Goal: Task Accomplishment & Management: Manage account settings

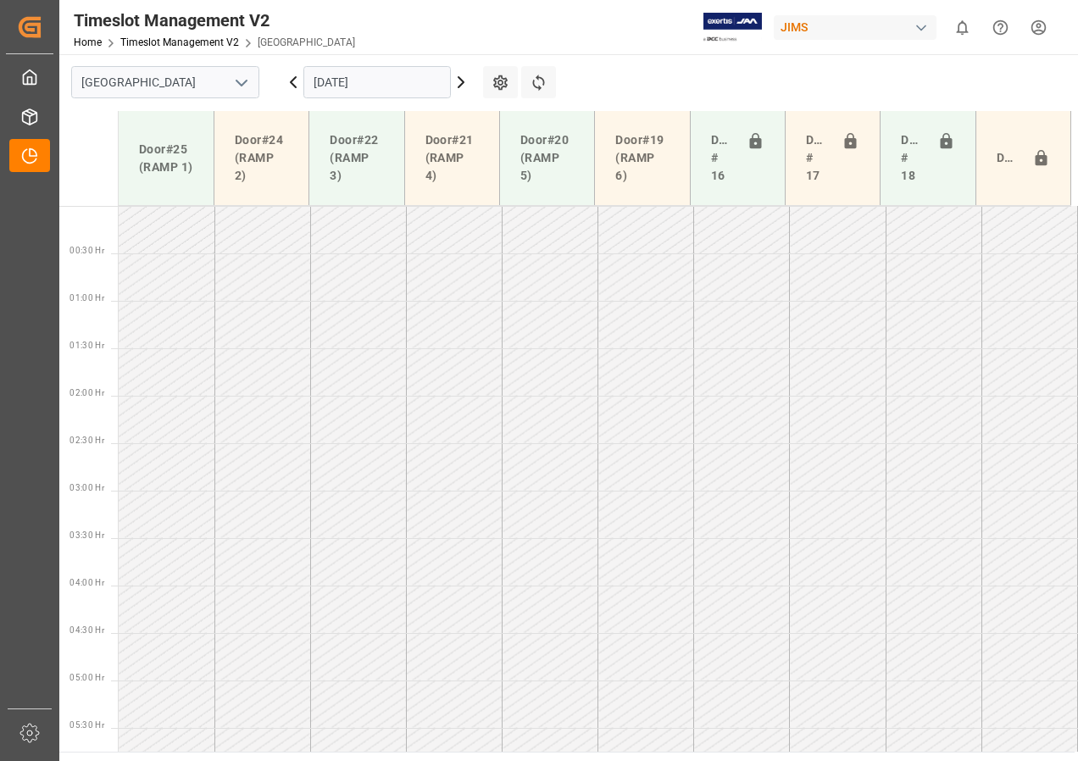
scroll to position [455, 0]
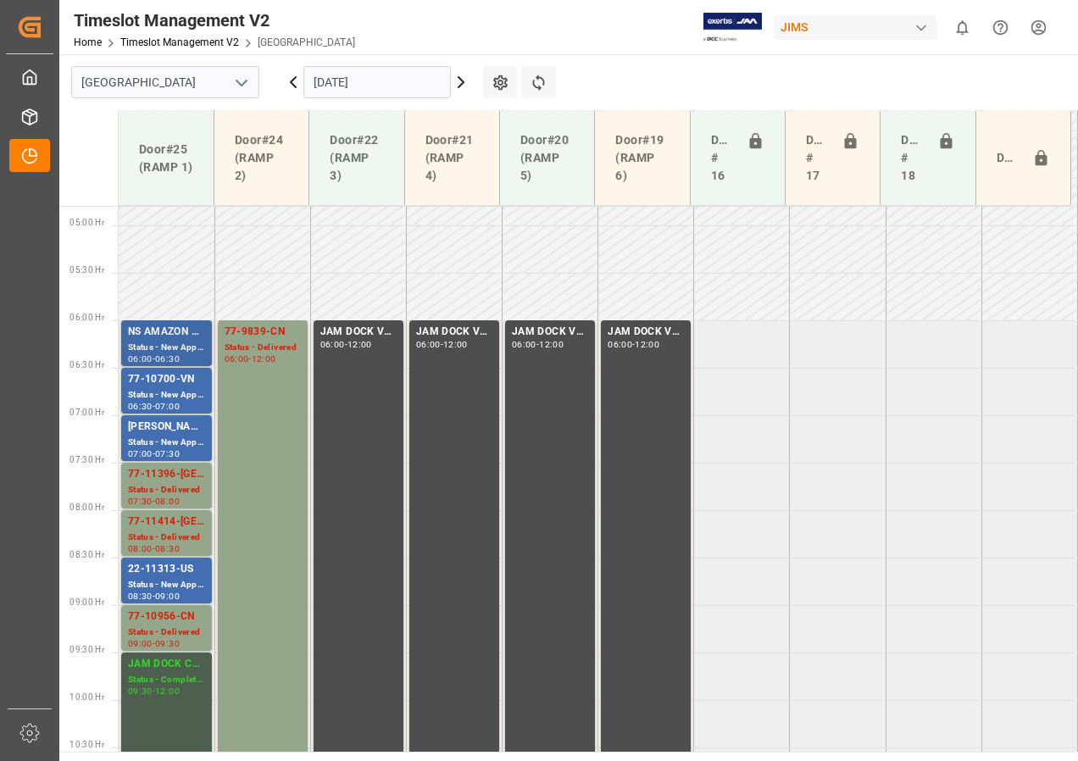
click at [163, 349] on div "Status - New Appointment" at bounding box center [166, 348] width 77 height 14
click at [164, 381] on div "77-10700-VN" at bounding box center [166, 379] width 77 height 17
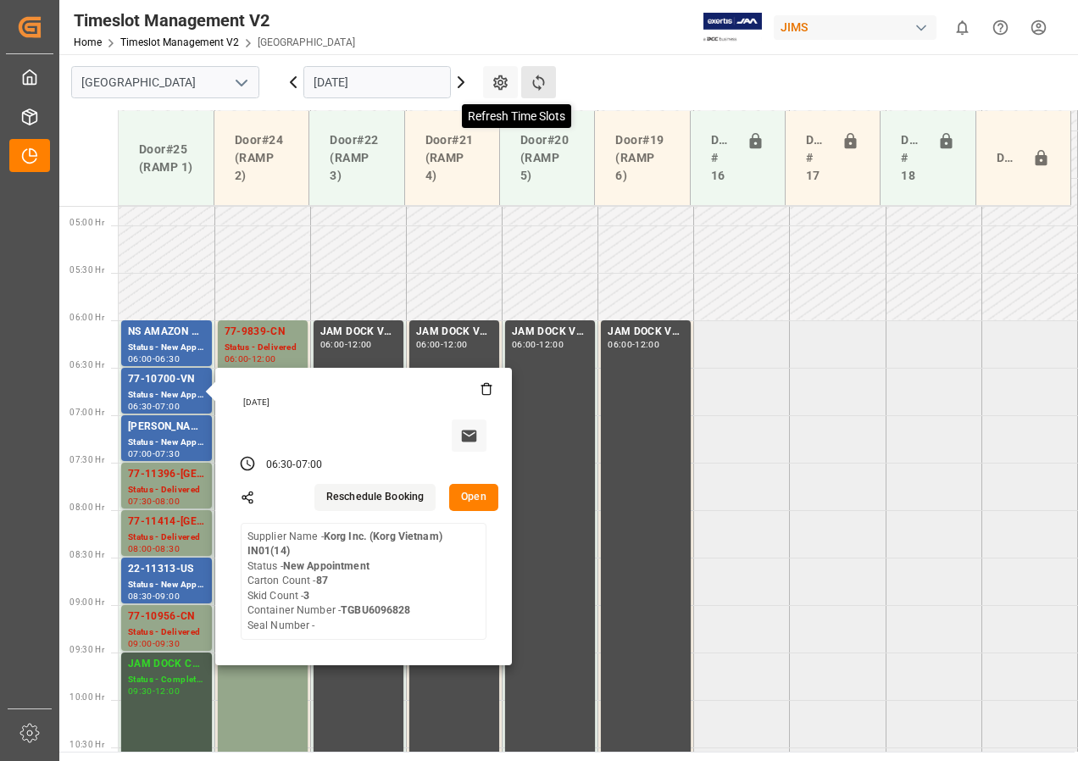
click at [539, 80] on icon at bounding box center [539, 83] width 18 height 18
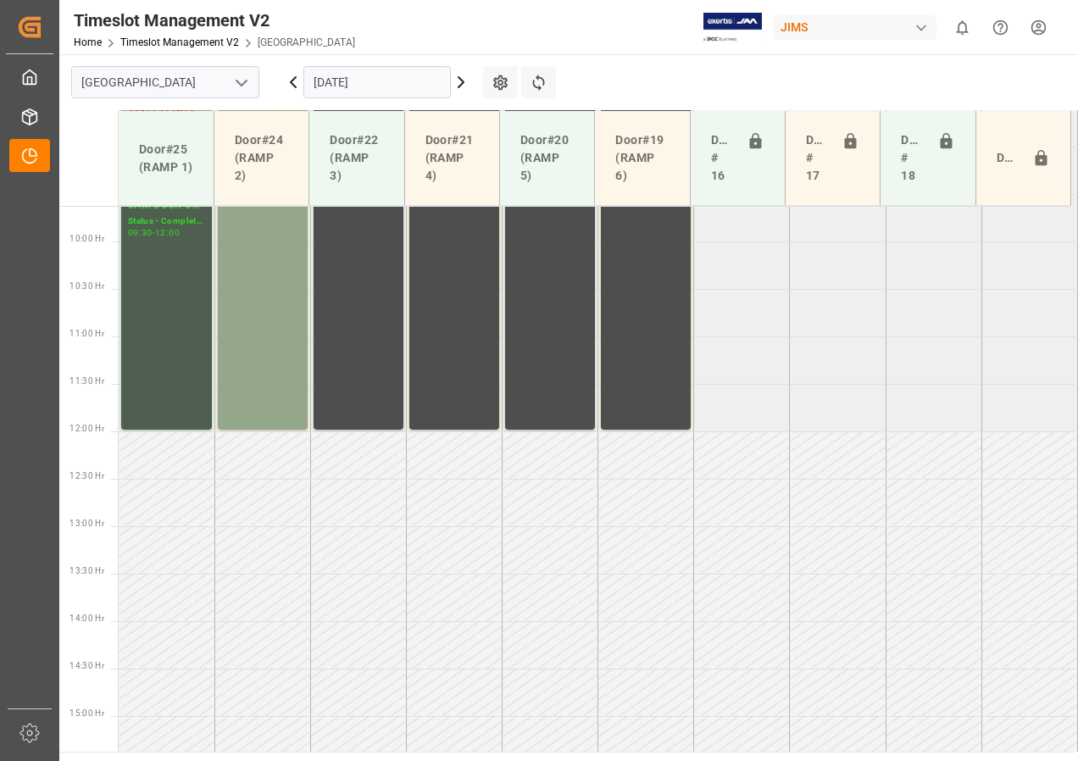
scroll to position [974, 0]
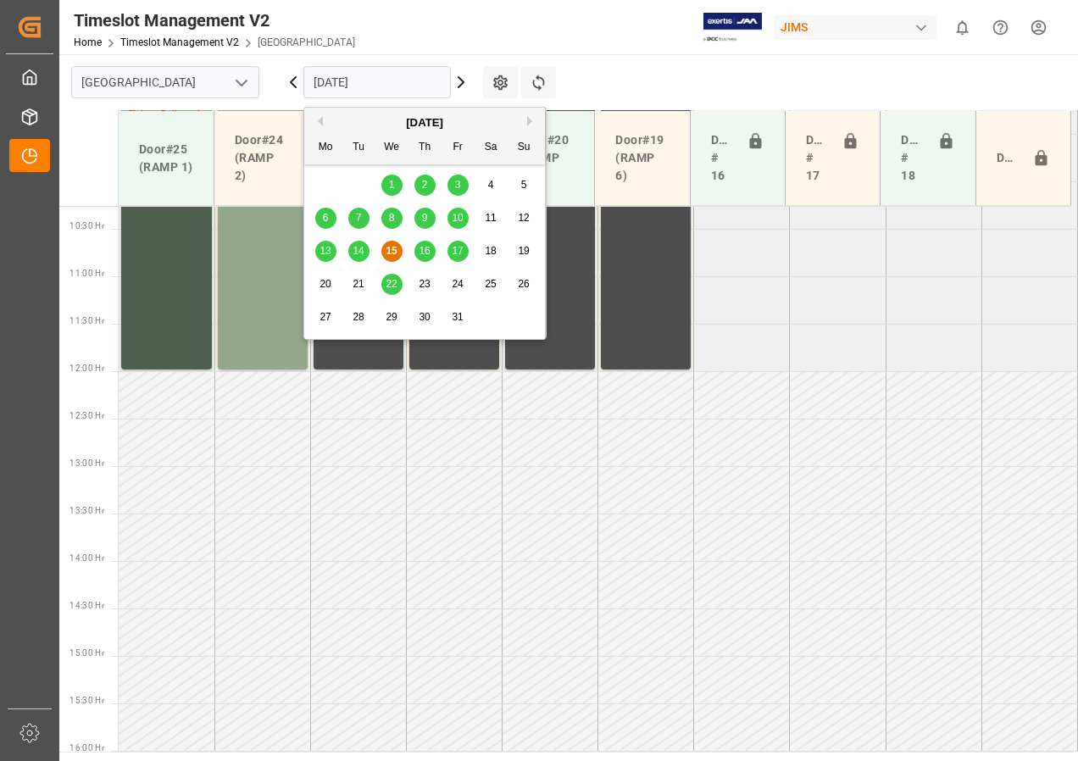
click at [388, 86] on input "[DATE]" at bounding box center [377, 82] width 148 height 32
click at [420, 250] on span "16" at bounding box center [424, 251] width 11 height 12
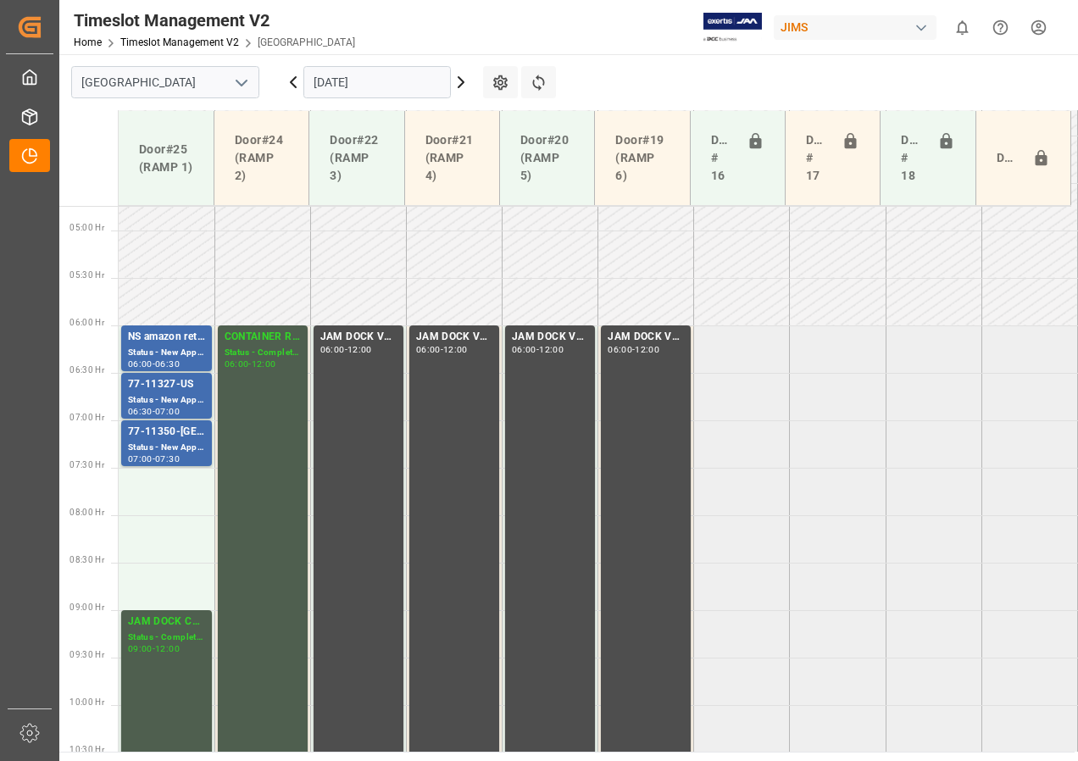
scroll to position [465, 0]
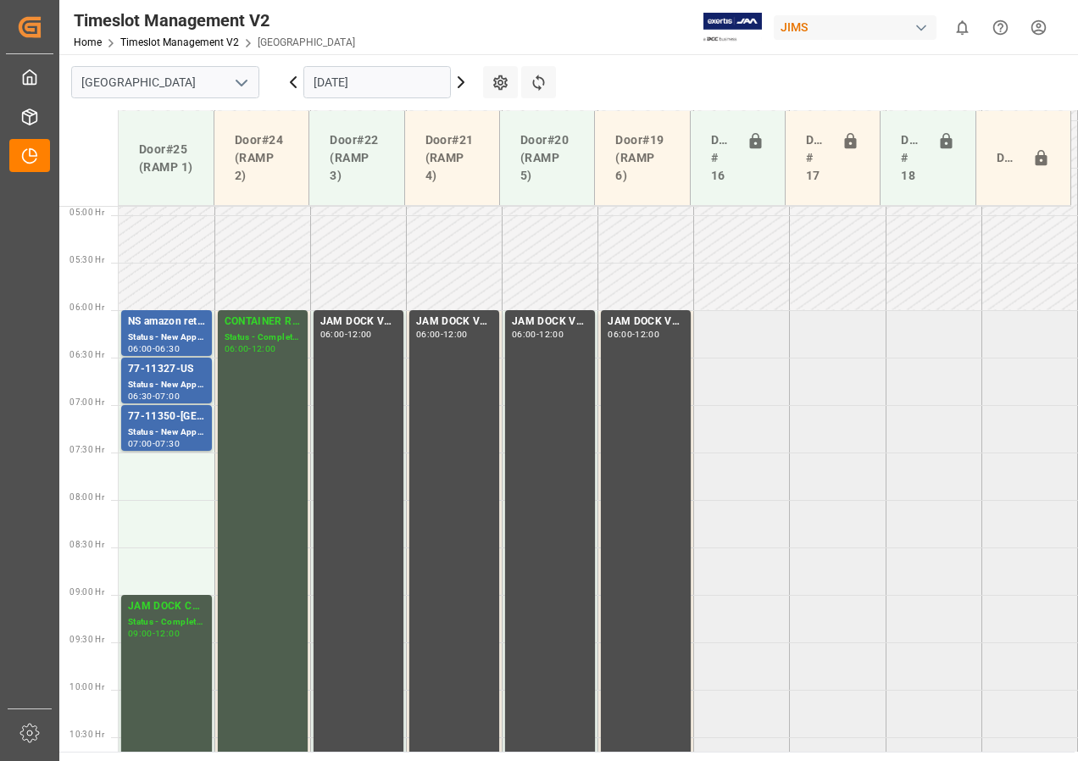
click at [338, 86] on input "[DATE]" at bounding box center [377, 82] width 148 height 32
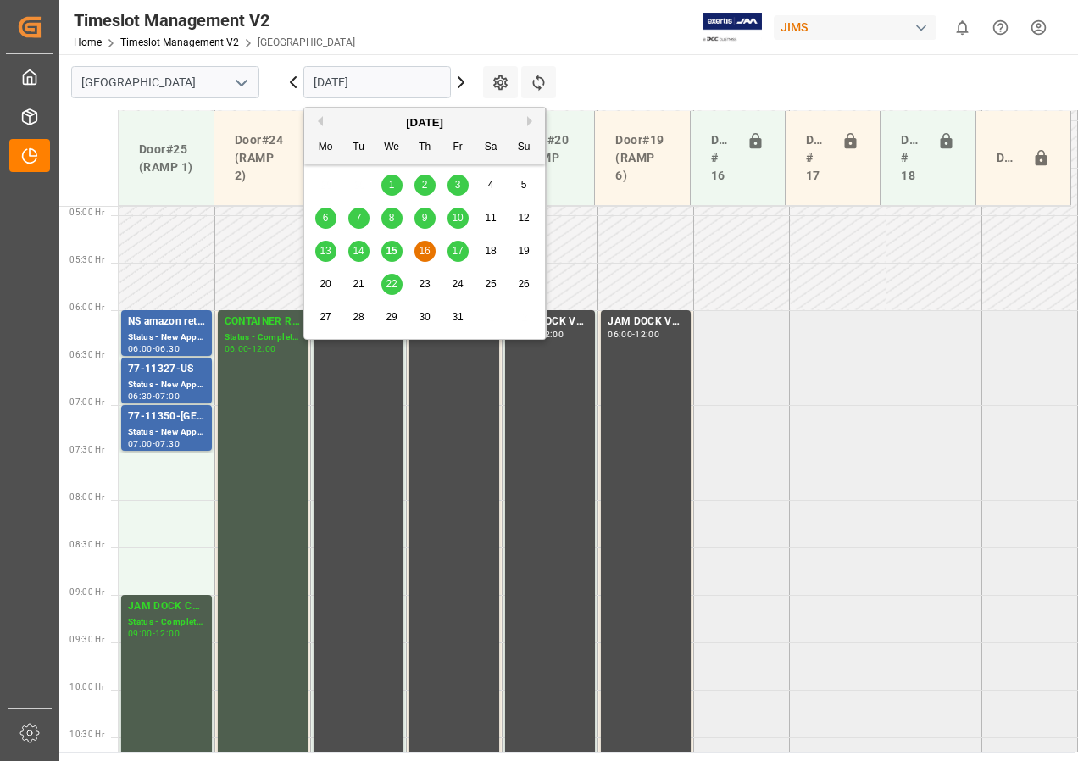
click at [462, 252] on span "17" at bounding box center [457, 251] width 11 height 12
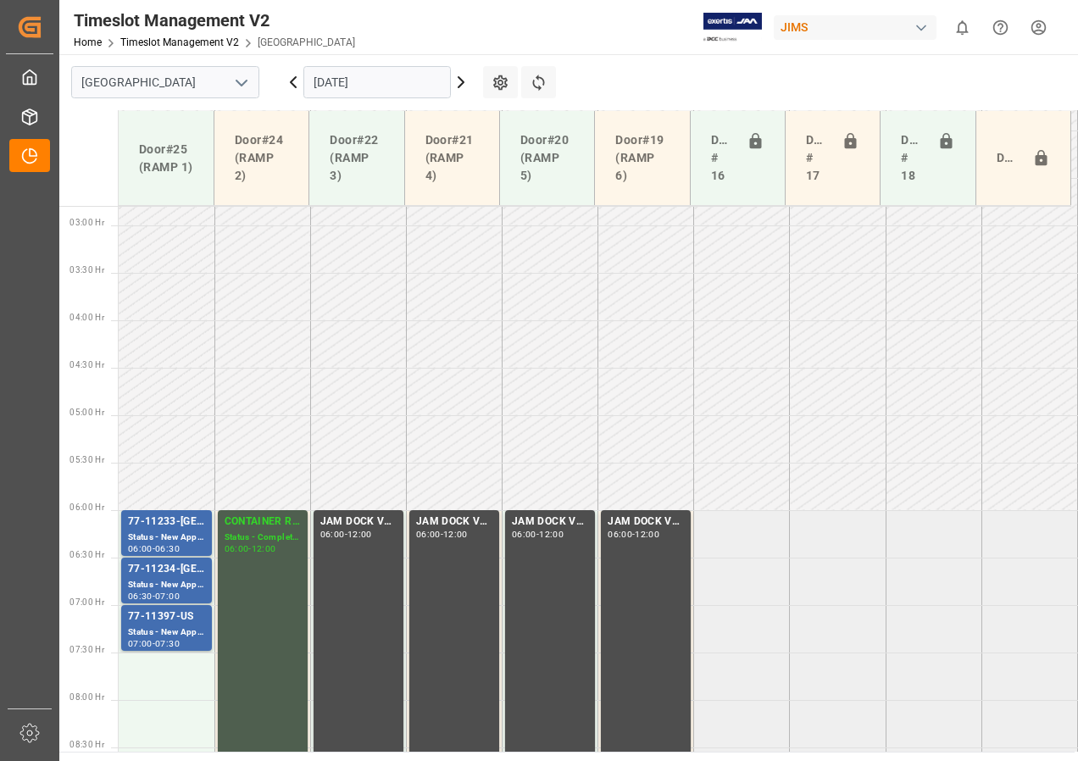
scroll to position [248, 0]
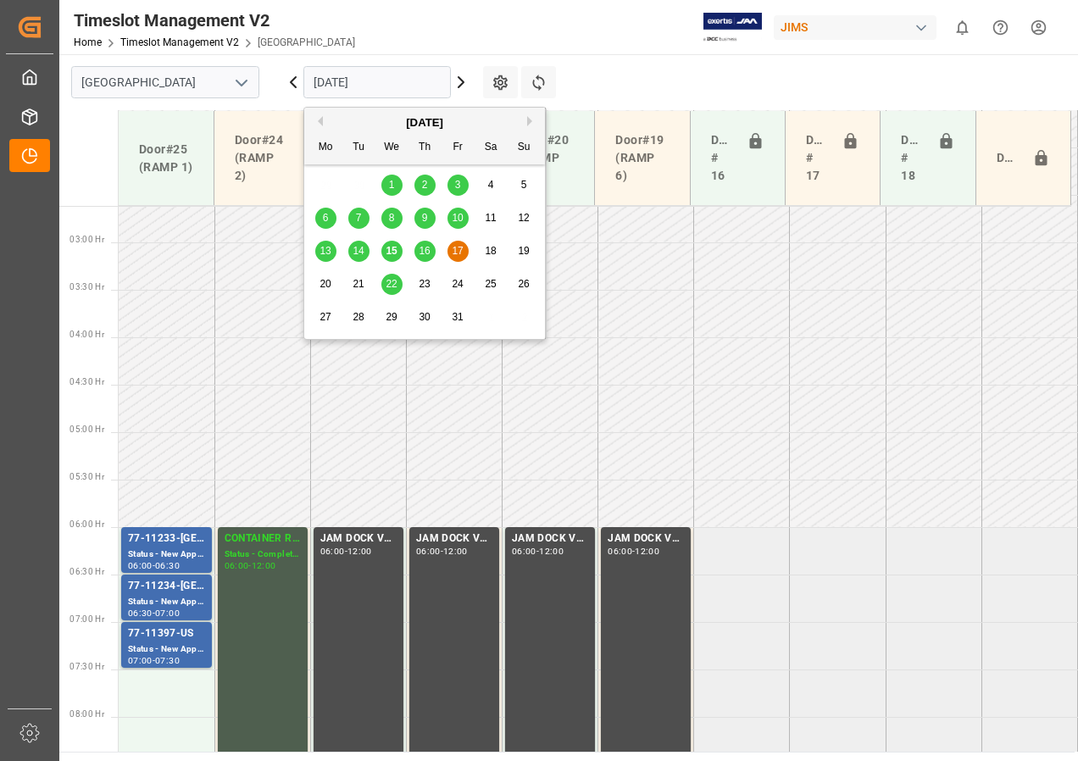
click at [355, 86] on input "[DATE]" at bounding box center [377, 82] width 148 height 32
click at [388, 250] on span "15" at bounding box center [391, 251] width 11 height 12
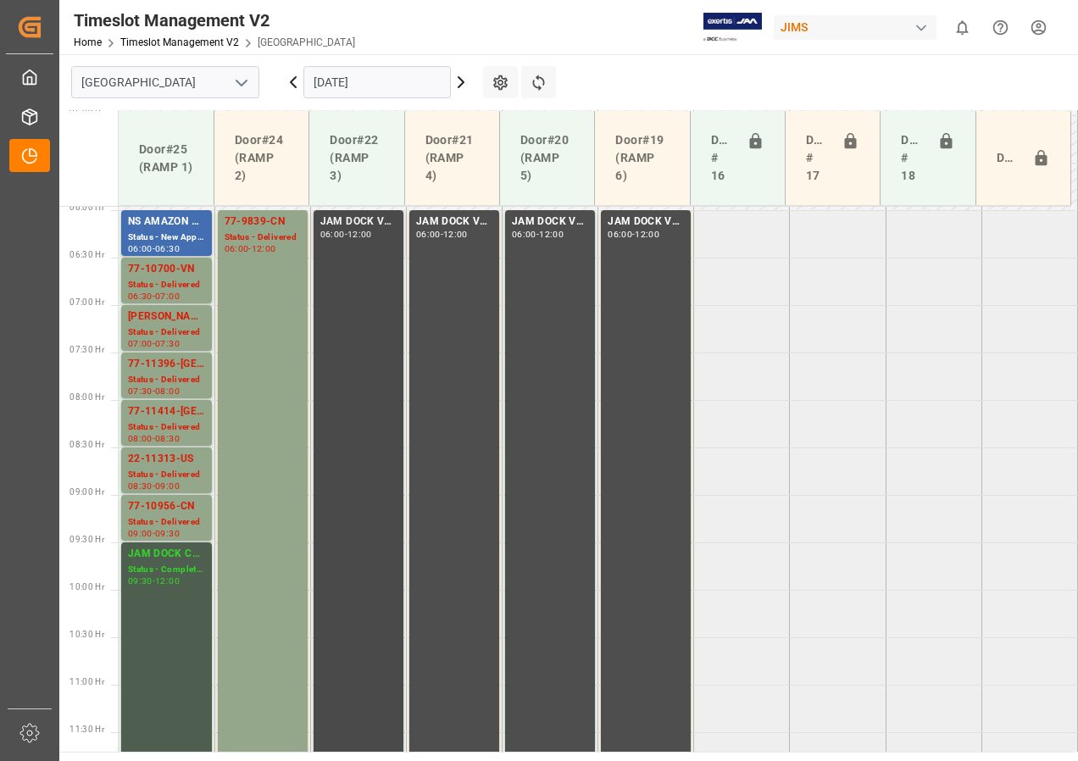
scroll to position [548, 0]
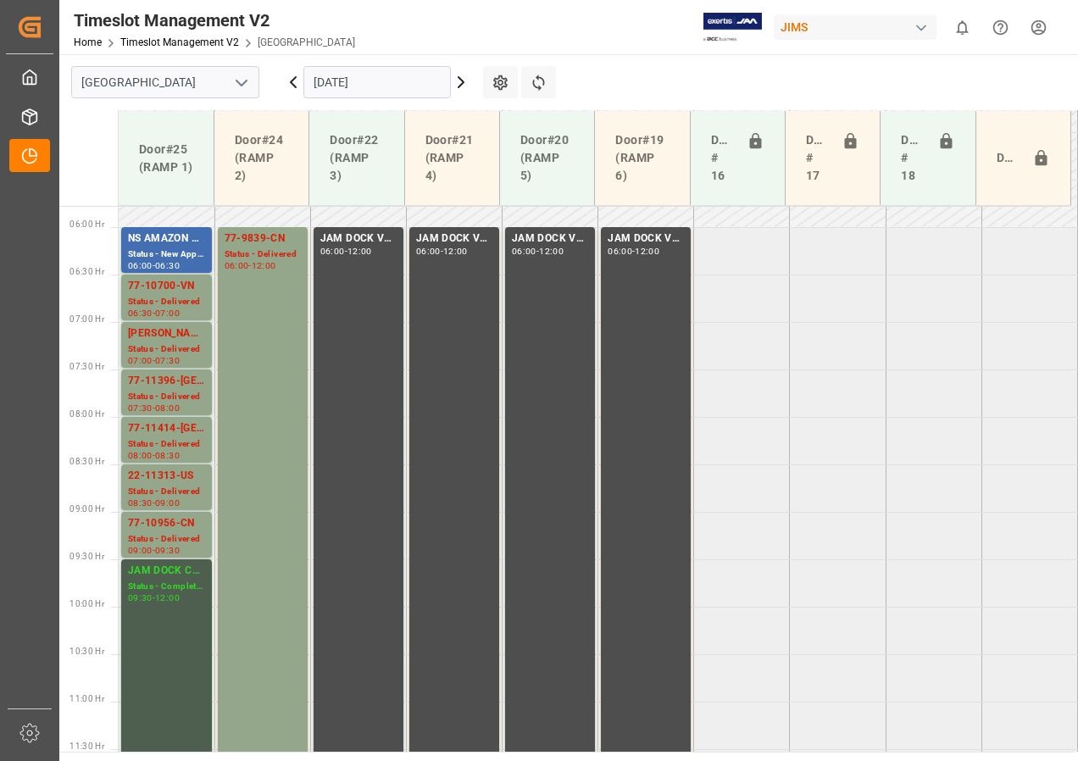
click at [337, 81] on input "[DATE]" at bounding box center [377, 82] width 148 height 32
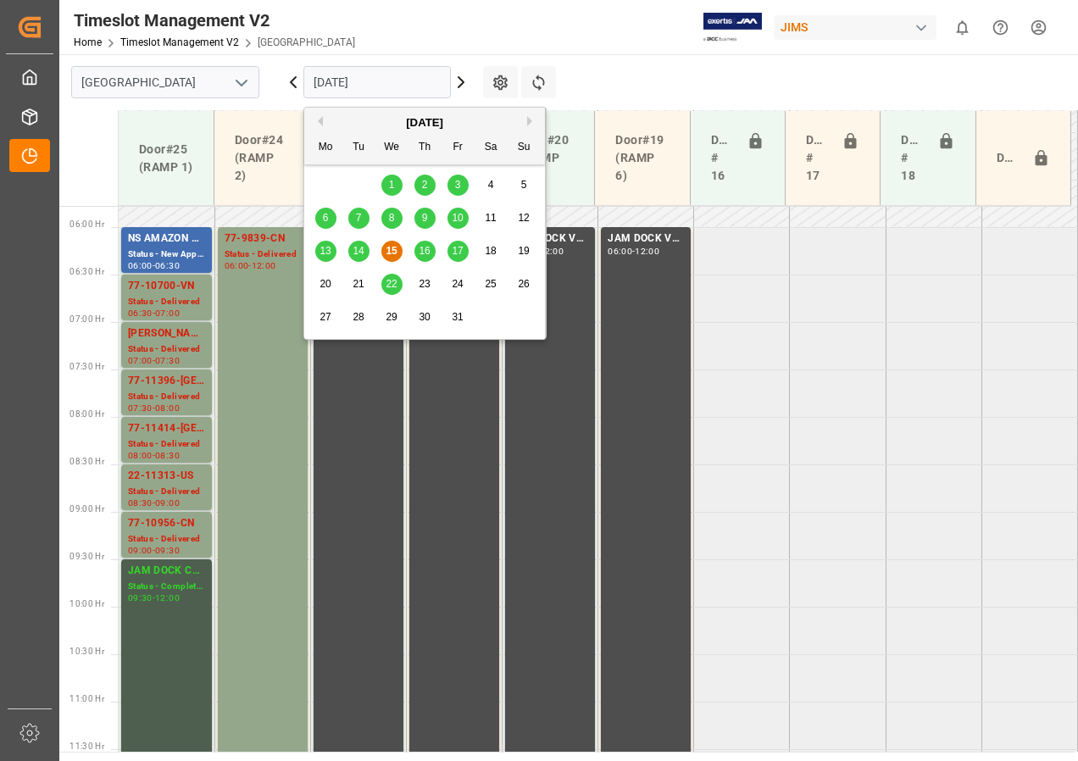
click at [426, 247] on span "16" at bounding box center [424, 251] width 11 height 12
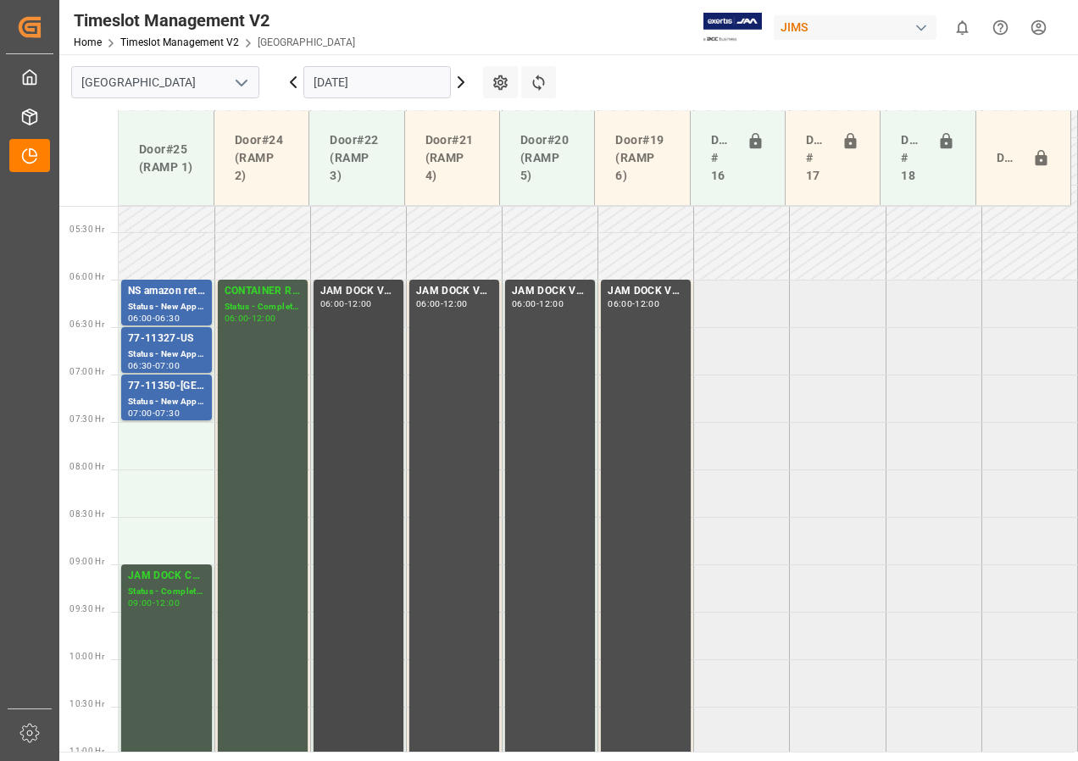
scroll to position [459, 0]
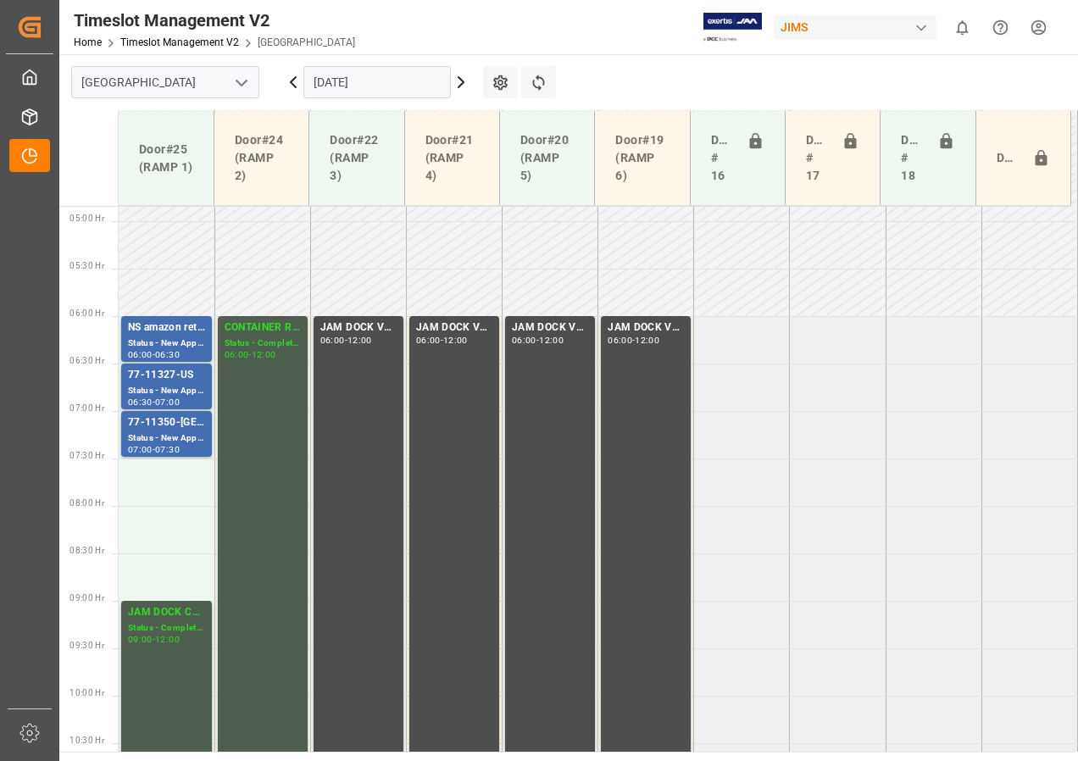
click at [339, 84] on input "[DATE]" at bounding box center [377, 82] width 148 height 32
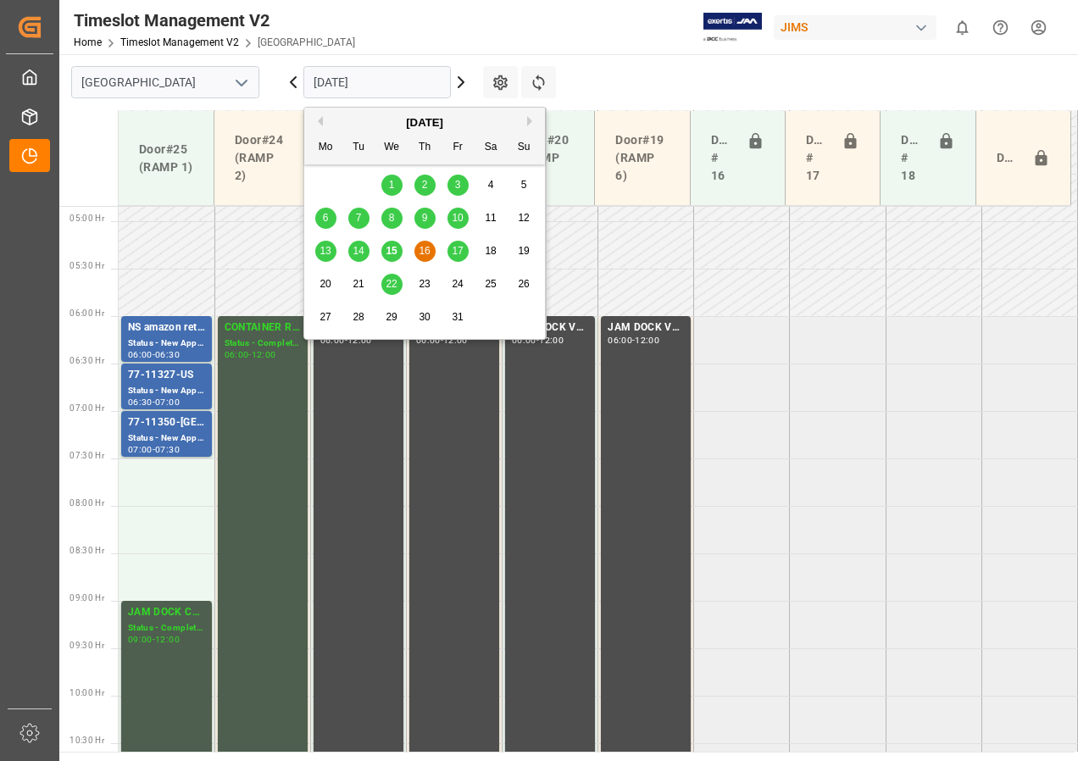
click at [394, 251] on span "15" at bounding box center [391, 251] width 11 height 12
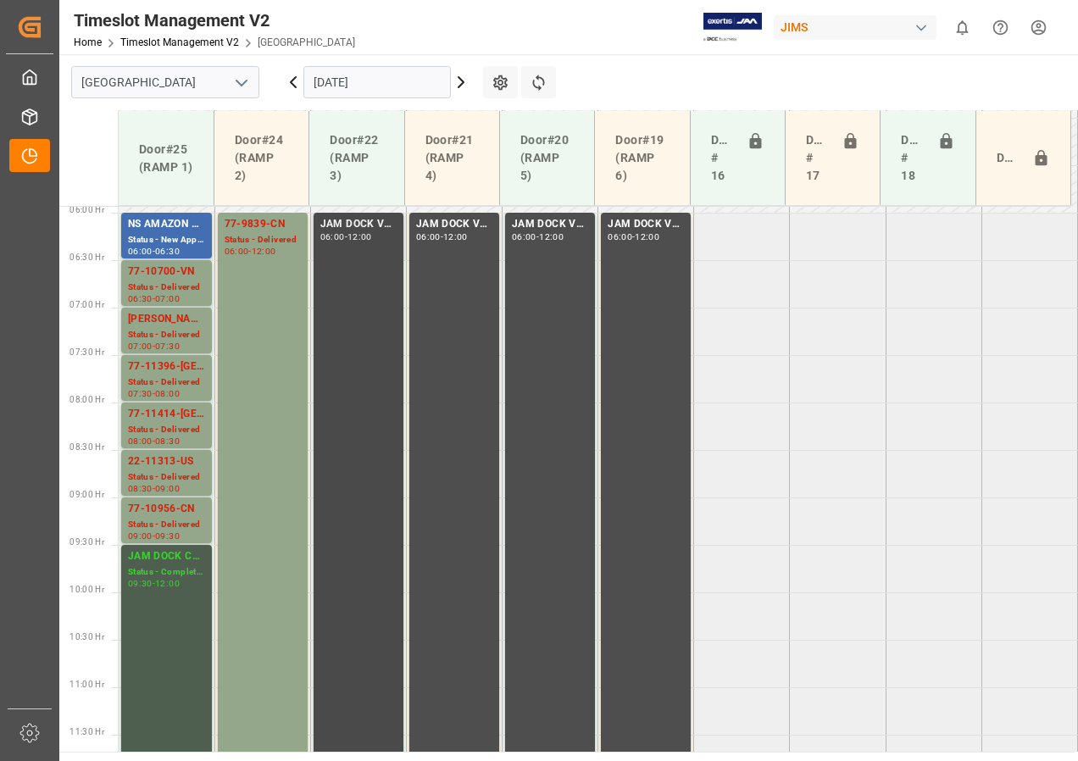
scroll to position [550, 0]
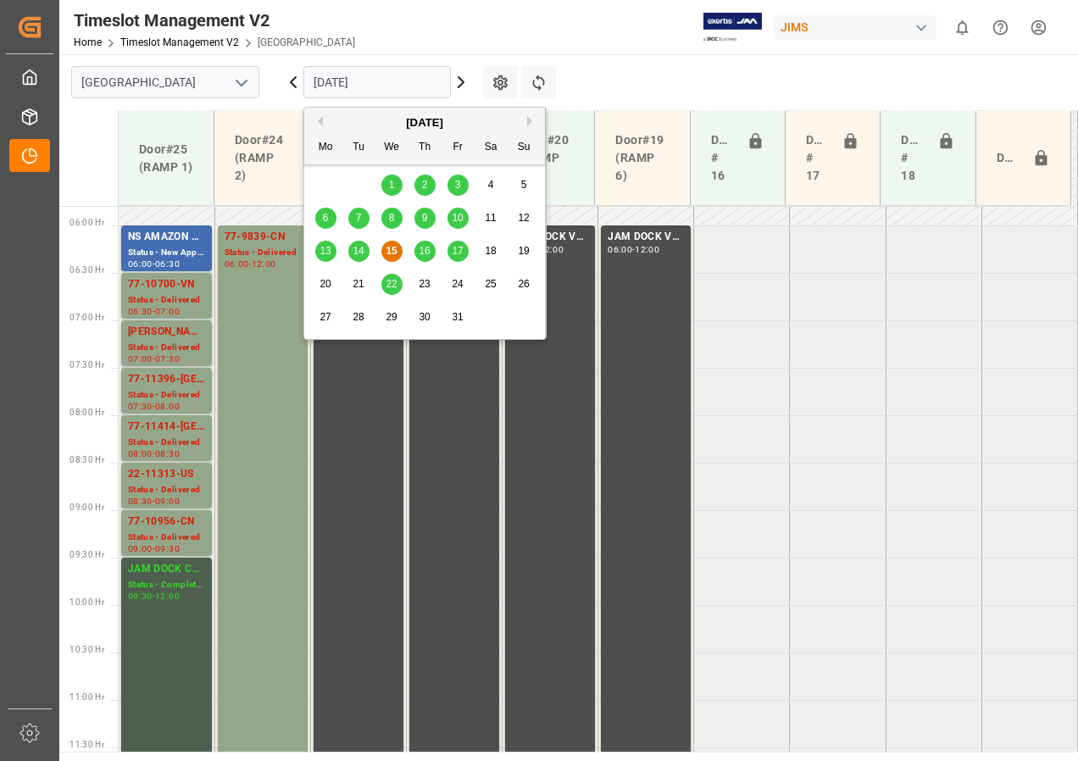
click at [323, 86] on input "[DATE]" at bounding box center [377, 82] width 148 height 32
click at [426, 250] on span "16" at bounding box center [424, 251] width 11 height 12
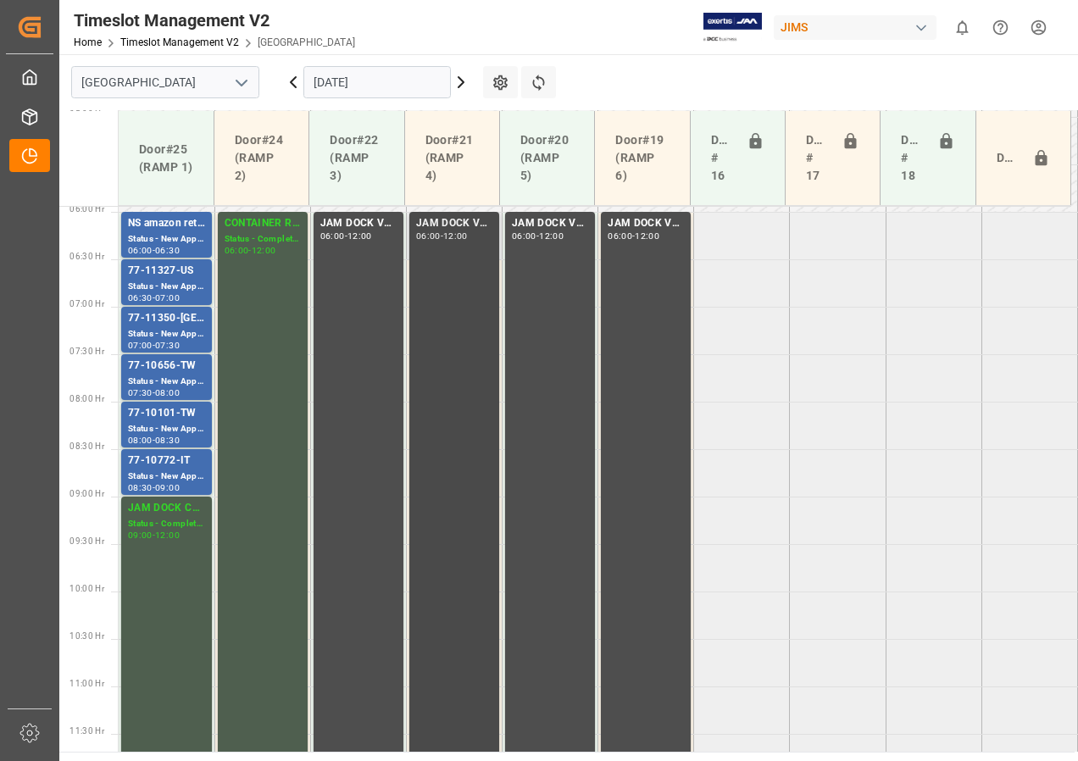
scroll to position [560, 0]
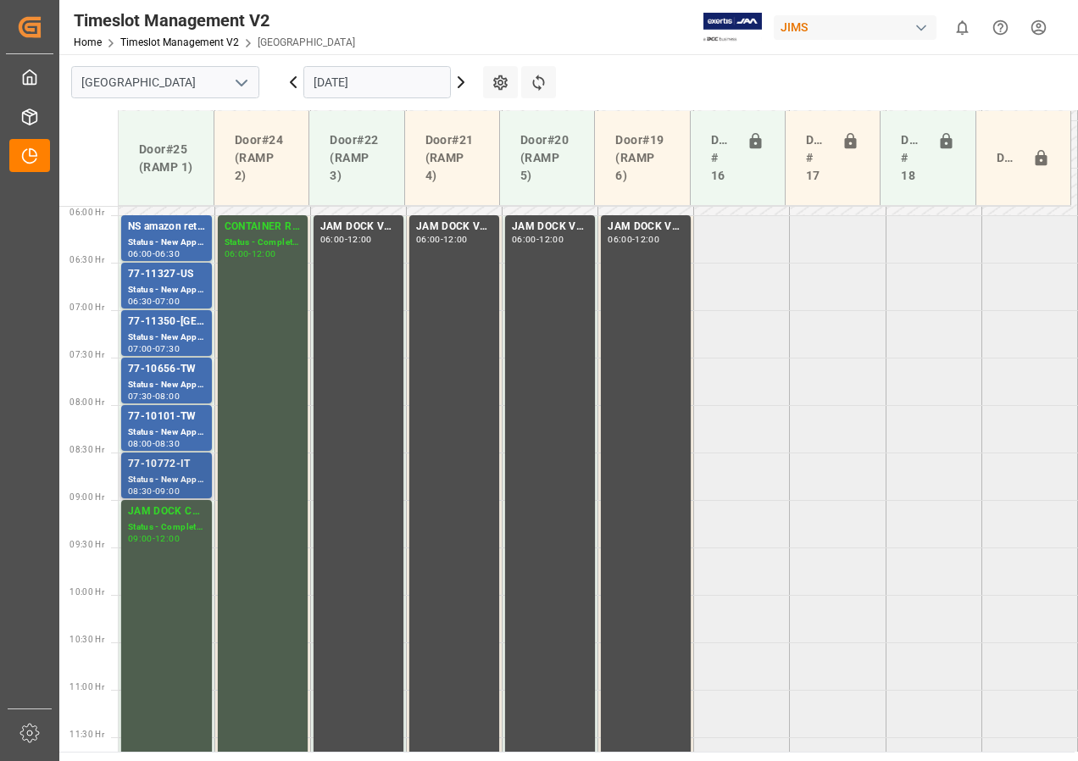
click at [174, 465] on div "77-10772-IT" at bounding box center [166, 464] width 77 height 17
click at [173, 430] on div "Status - New Appointment" at bounding box center [166, 433] width 77 height 14
click at [169, 479] on div "Status - New Appointment" at bounding box center [166, 480] width 77 height 14
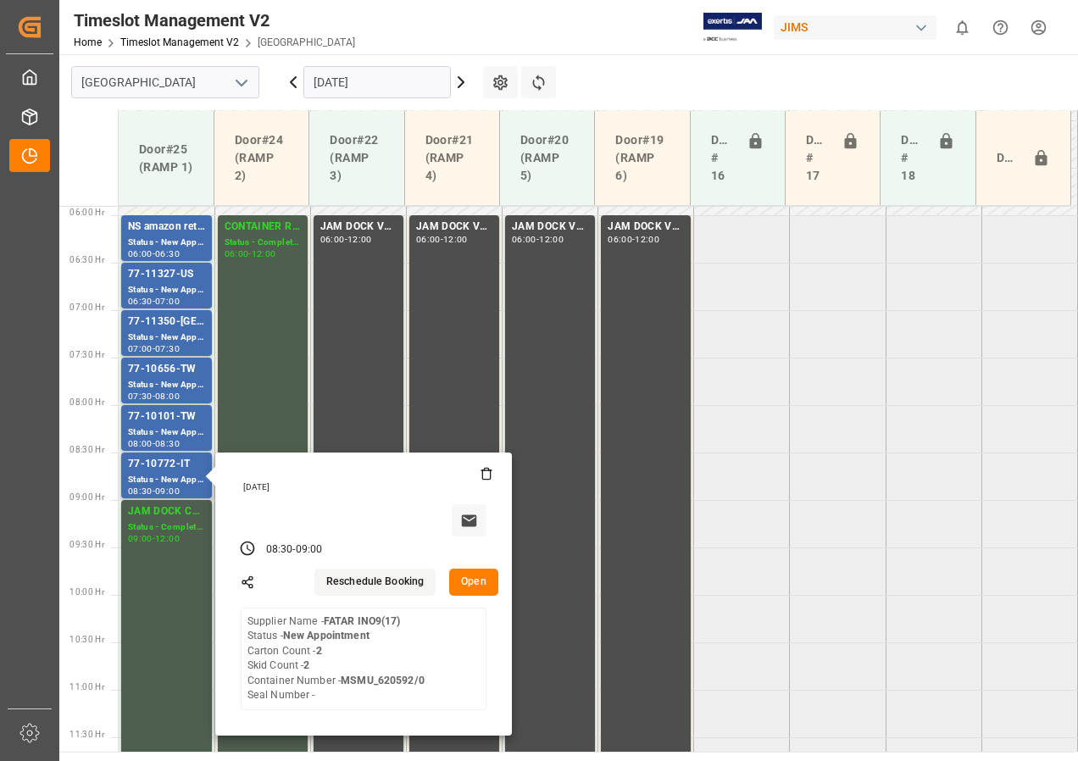
click at [482, 582] on button "Open" at bounding box center [473, 582] width 49 height 27
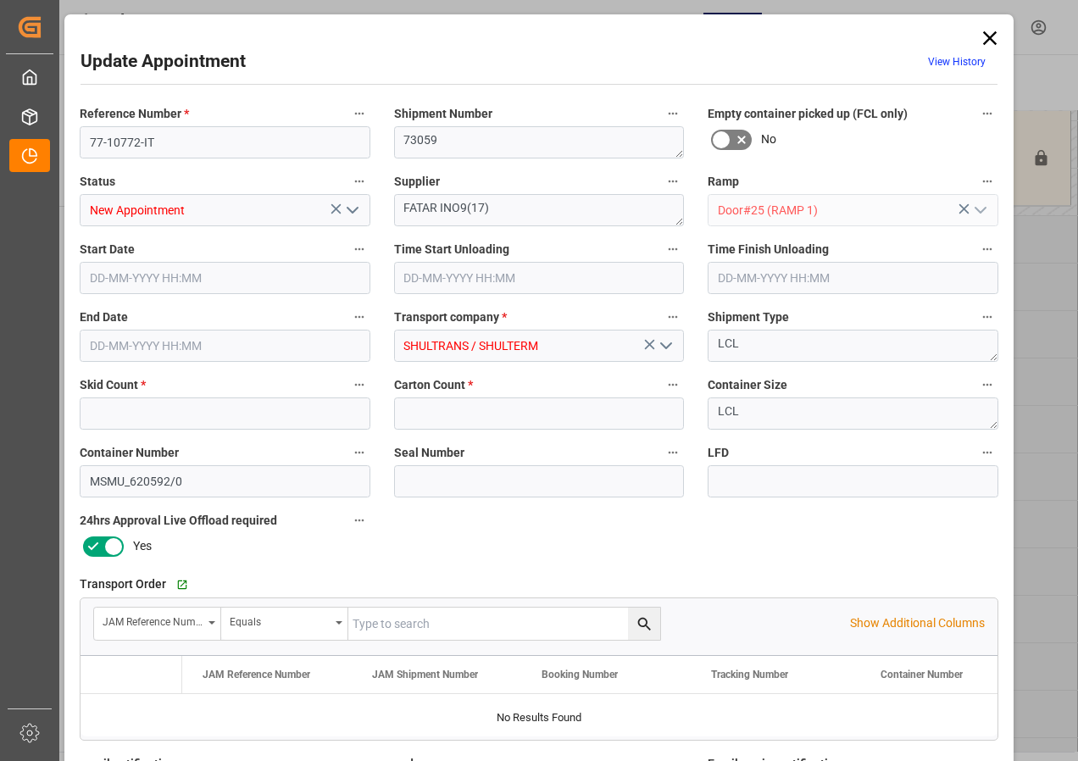
type input "2"
type input "[DATE] 08:30"
type input "[DATE] 09:00"
type input "[DATE] 15:14"
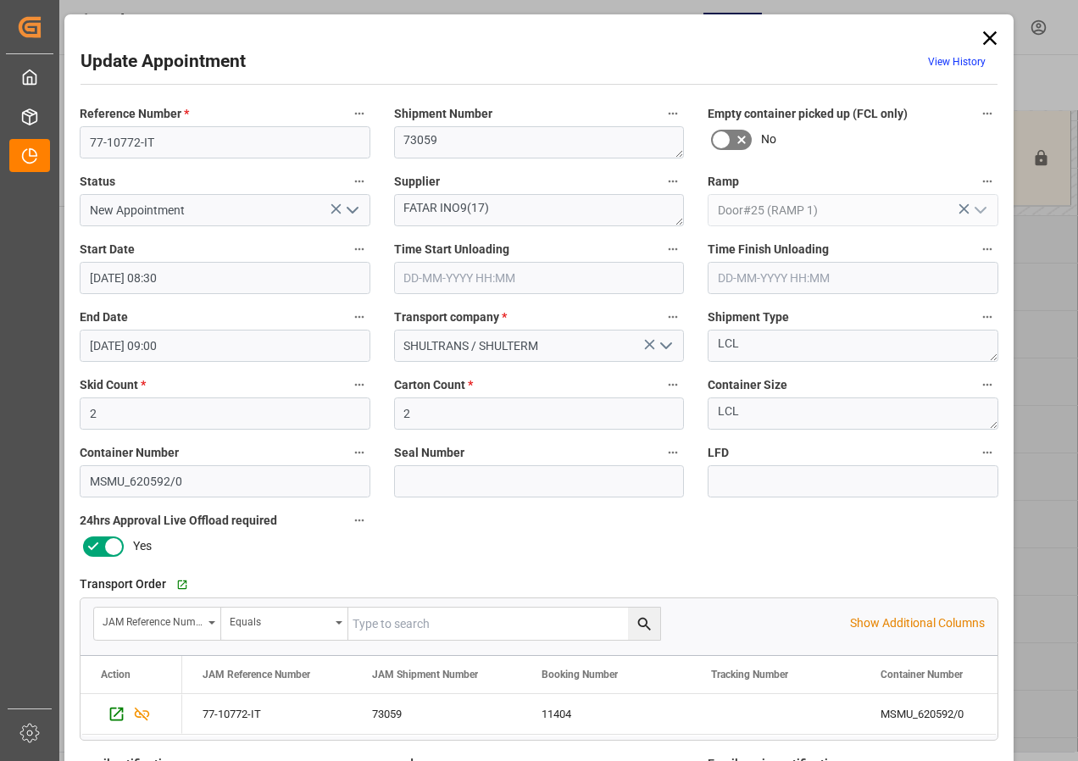
click at [993, 36] on icon at bounding box center [990, 38] width 24 height 24
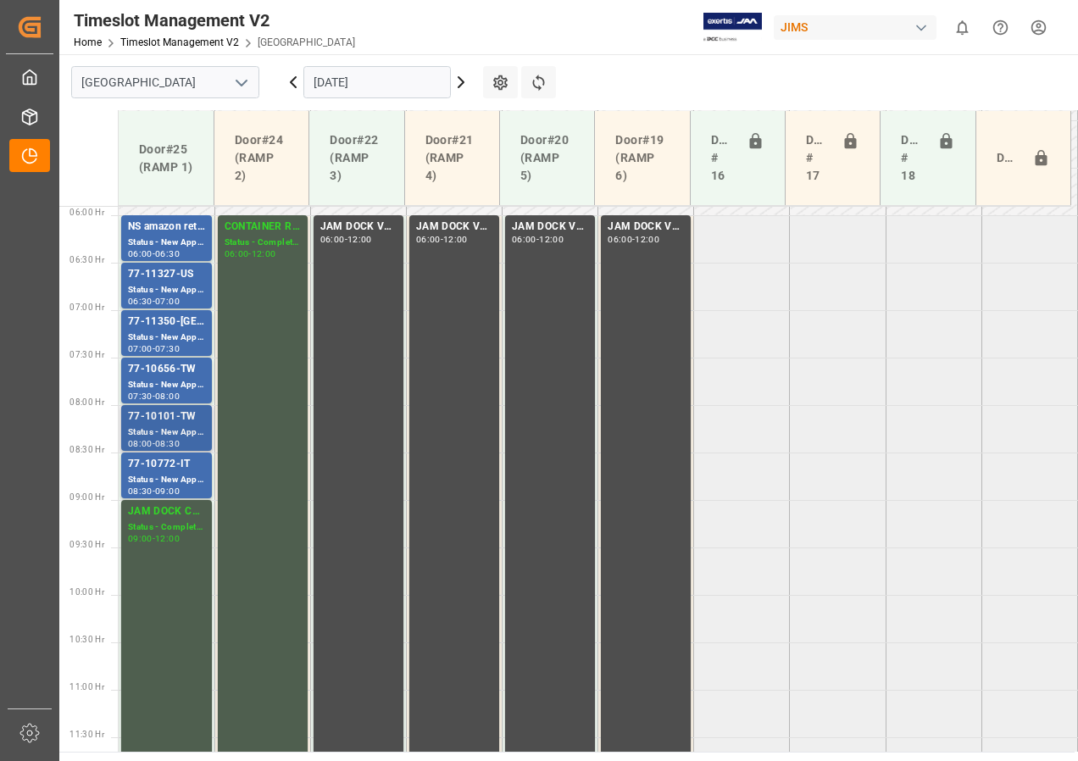
click at [162, 422] on div "77-10101-TW" at bounding box center [166, 417] width 77 height 17
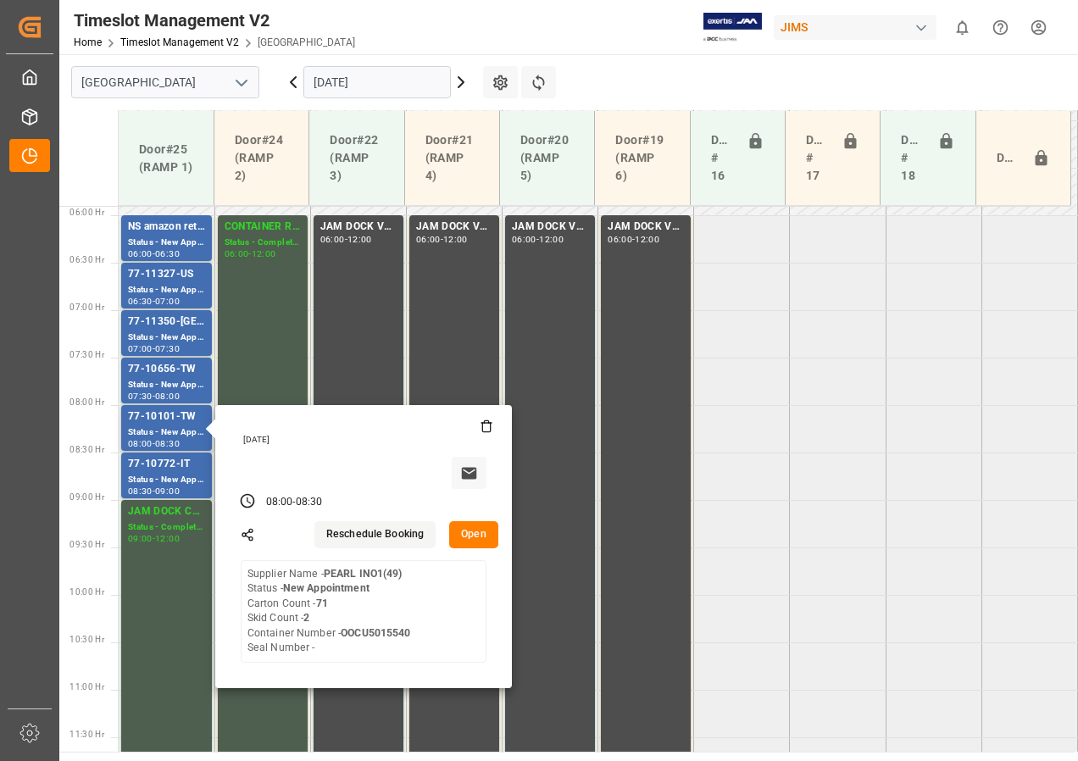
click at [477, 537] on button "Open" at bounding box center [473, 534] width 49 height 27
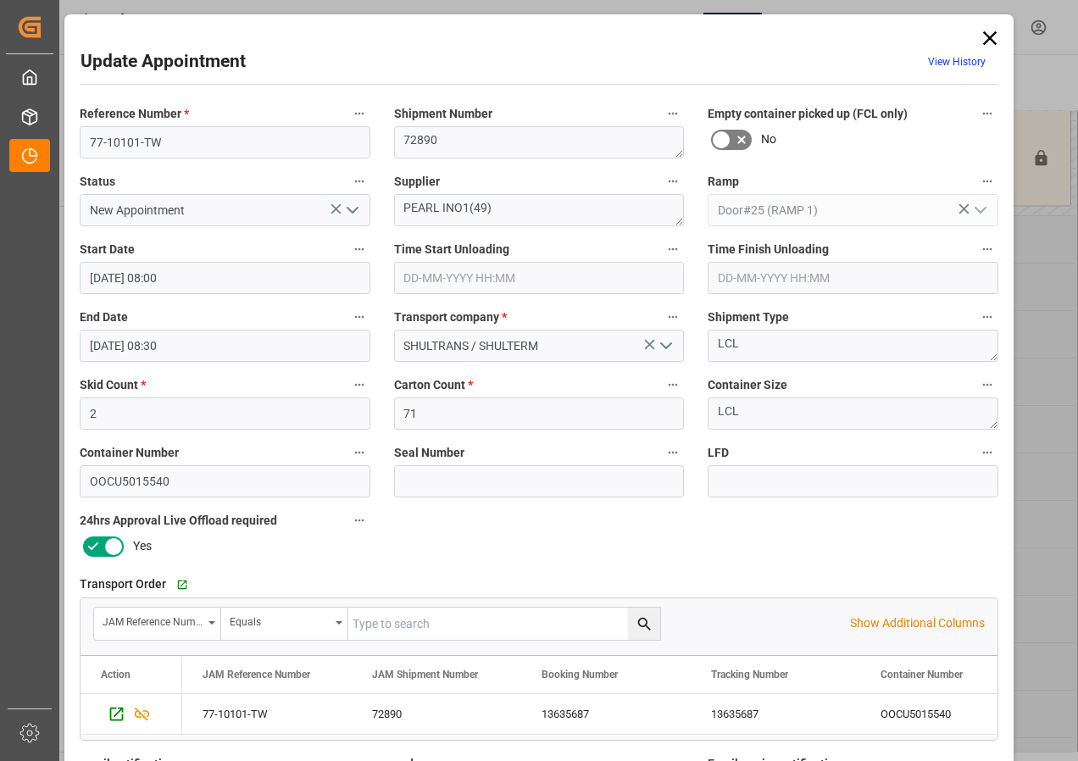
click at [988, 36] on icon at bounding box center [990, 38] width 14 height 14
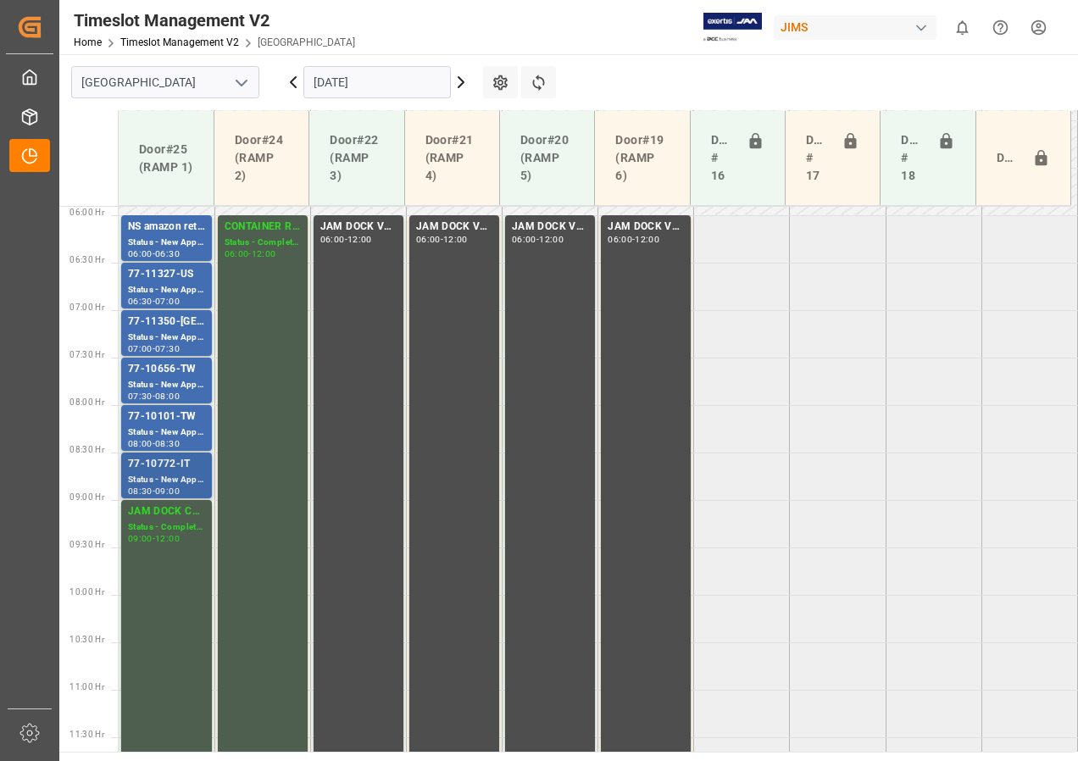
click at [174, 466] on div "77-10772-IT" at bounding box center [166, 464] width 77 height 17
click at [171, 440] on div "08:30" at bounding box center [167, 444] width 25 height 8
click at [166, 386] on div "Status - New Appointment" at bounding box center [166, 385] width 77 height 14
click at [175, 349] on div "07:30" at bounding box center [167, 349] width 25 height 8
click at [171, 287] on div "Status - New Appointment" at bounding box center [166, 290] width 77 height 14
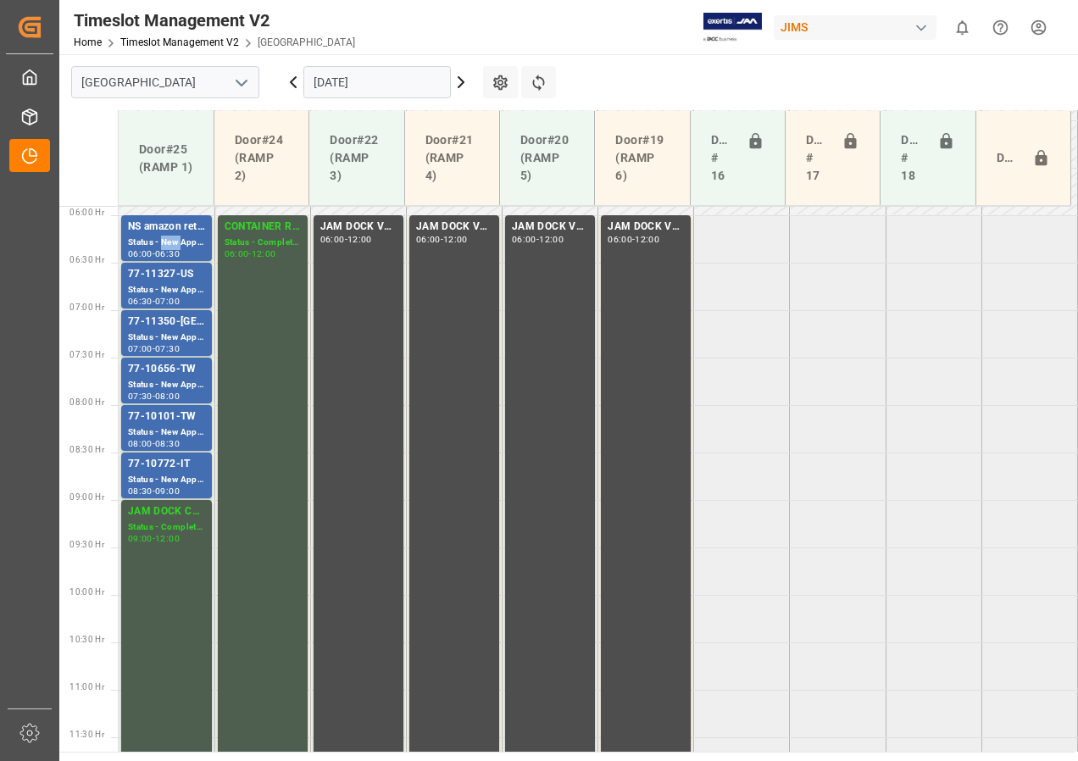
click at [165, 238] on div "Status - New Appointment" at bounding box center [166, 243] width 77 height 14
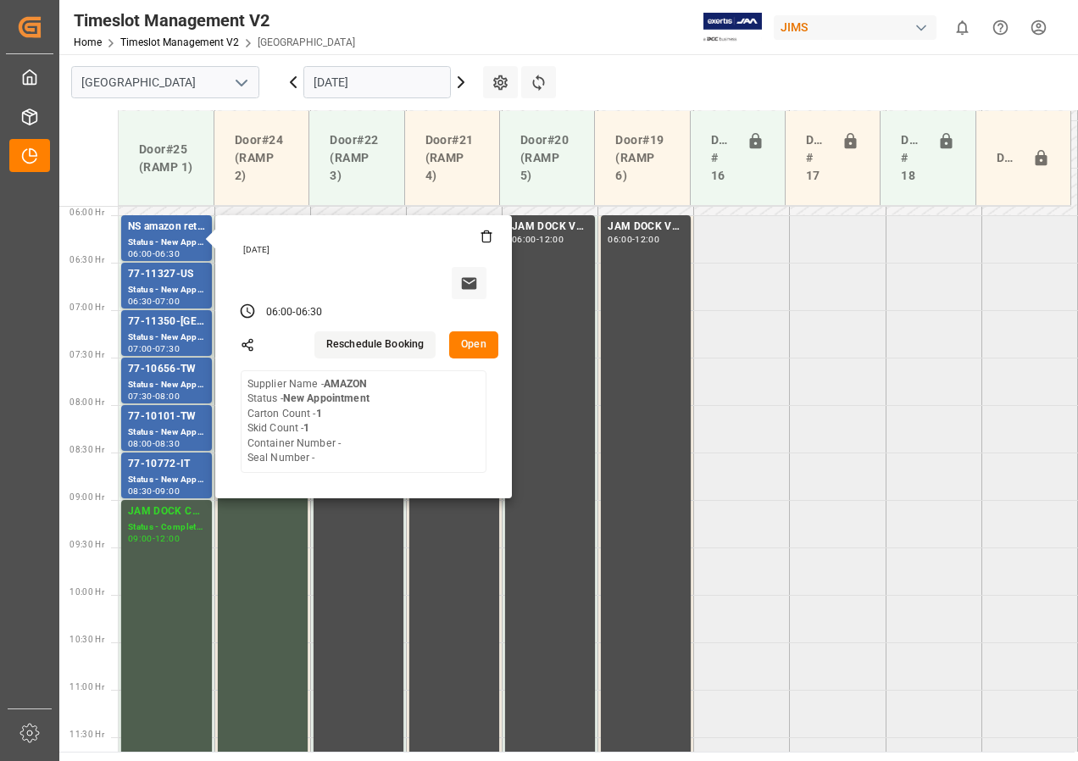
click at [378, 79] on input "[DATE]" at bounding box center [377, 82] width 148 height 32
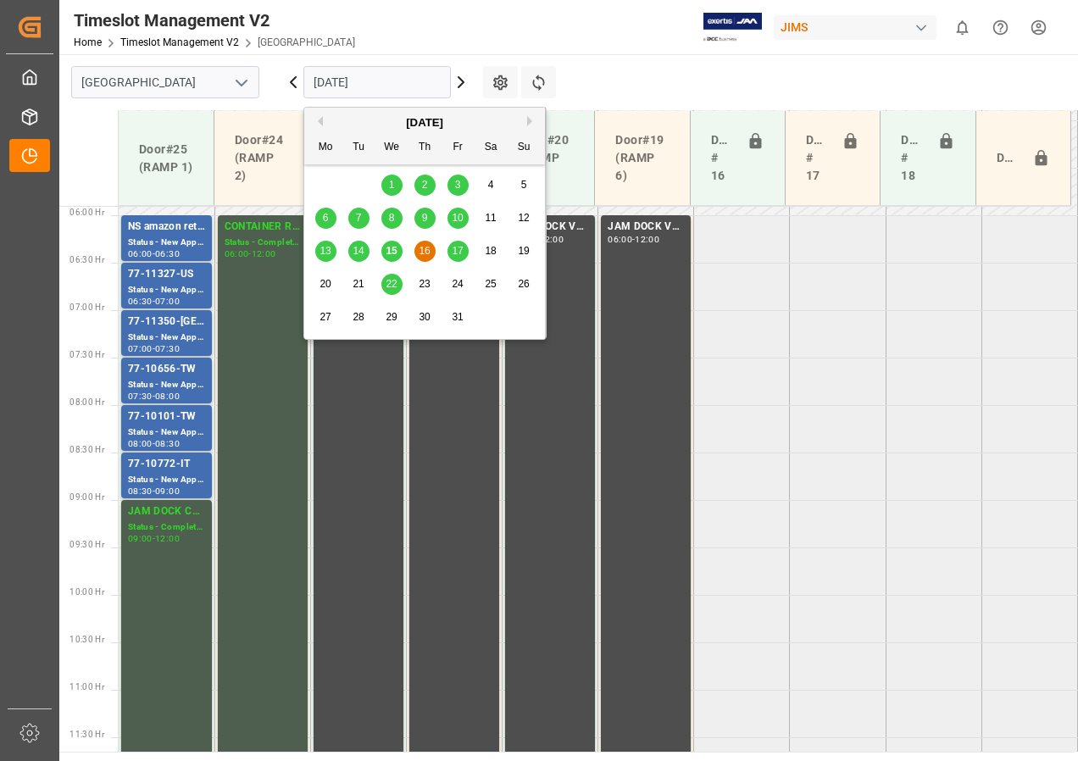
click at [457, 250] on span "17" at bounding box center [457, 251] width 11 height 12
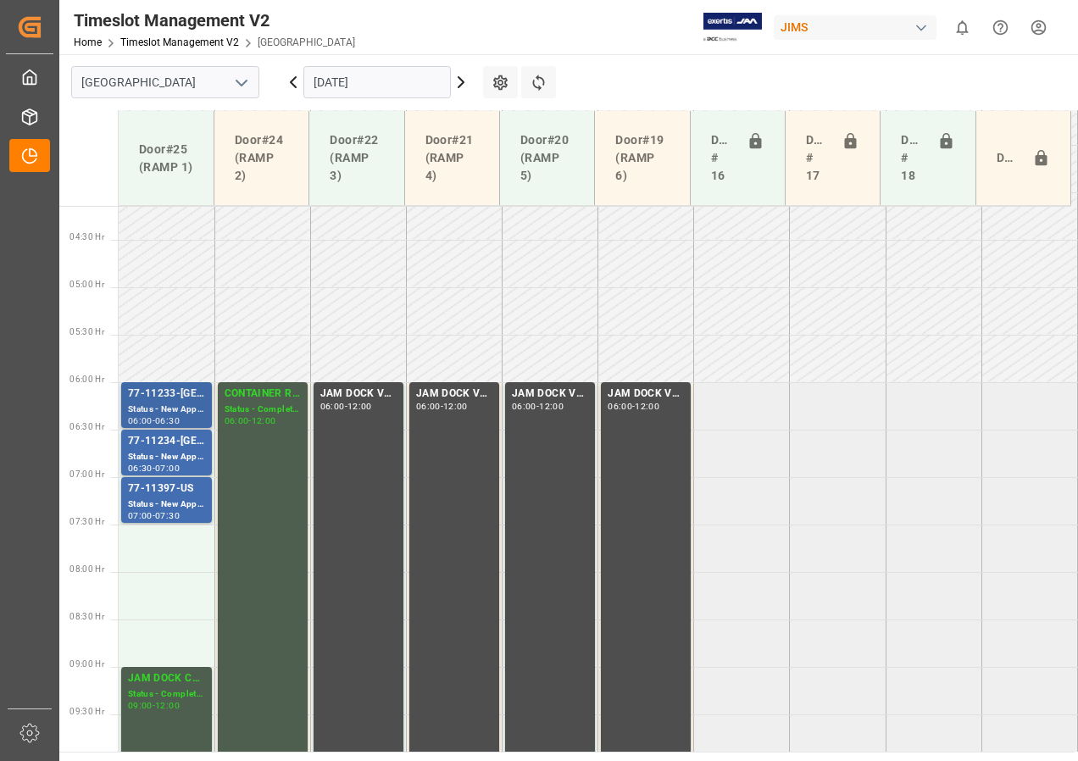
scroll to position [391, 0]
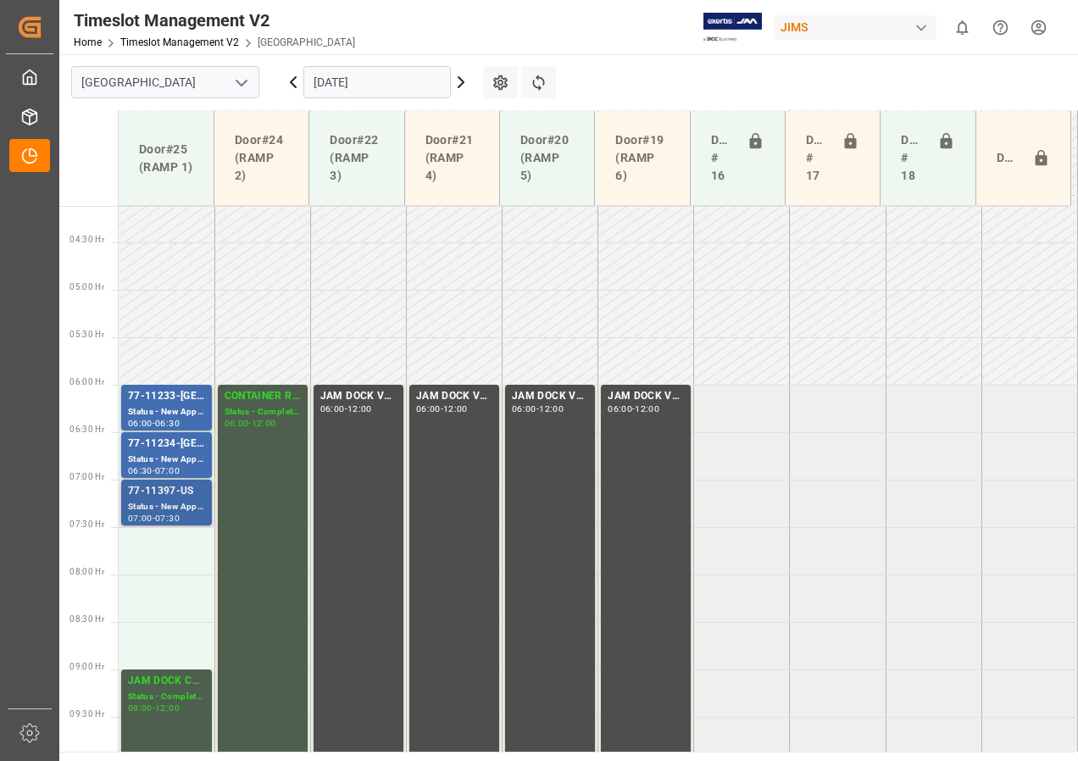
click at [184, 504] on div "Status - New Appointment" at bounding box center [166, 507] width 77 height 14
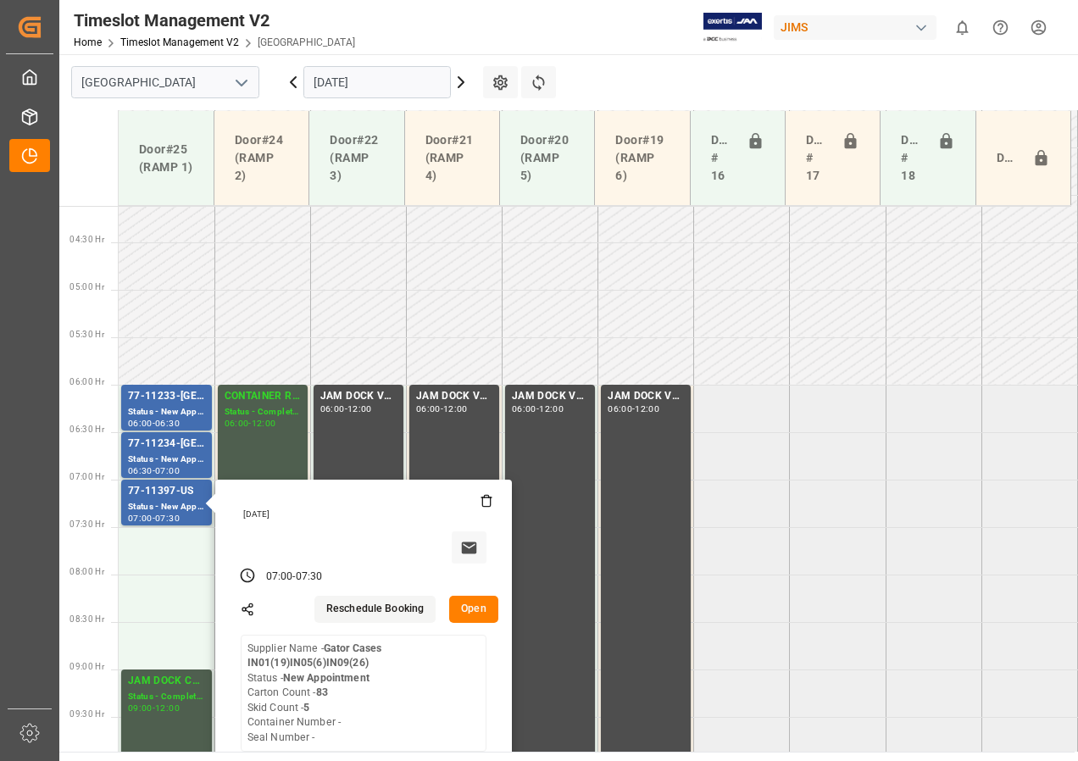
click at [355, 81] on input "[DATE]" at bounding box center [377, 82] width 148 height 32
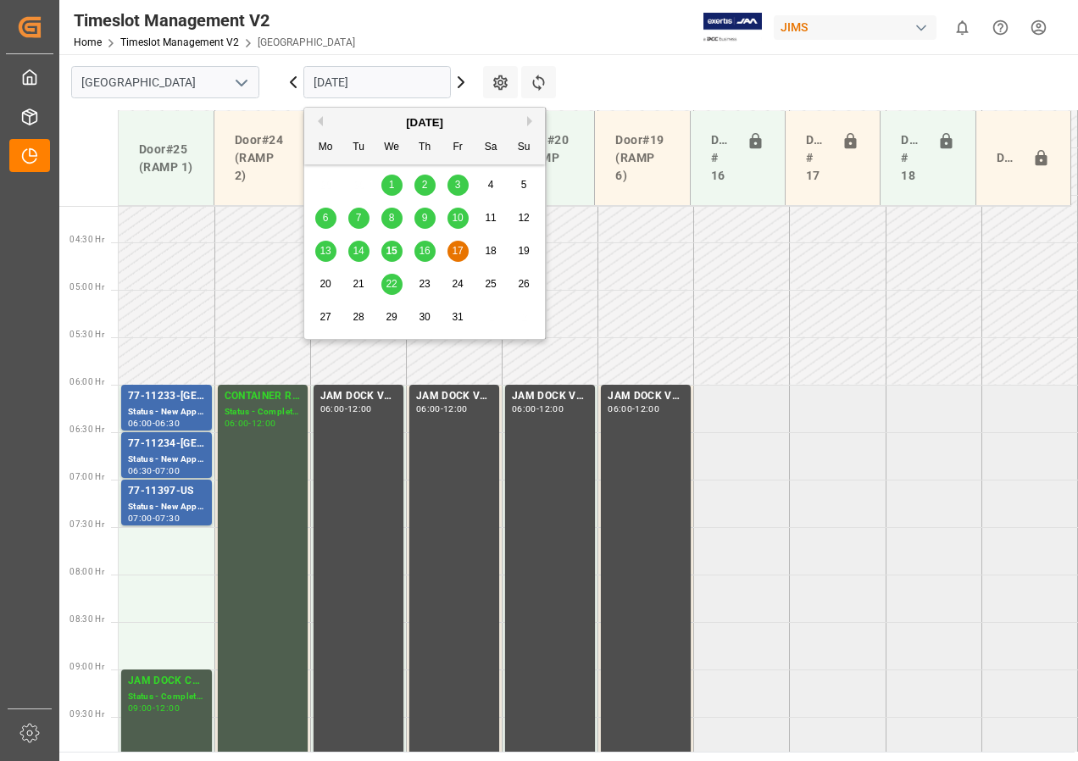
click at [392, 282] on span "22" at bounding box center [391, 284] width 11 height 12
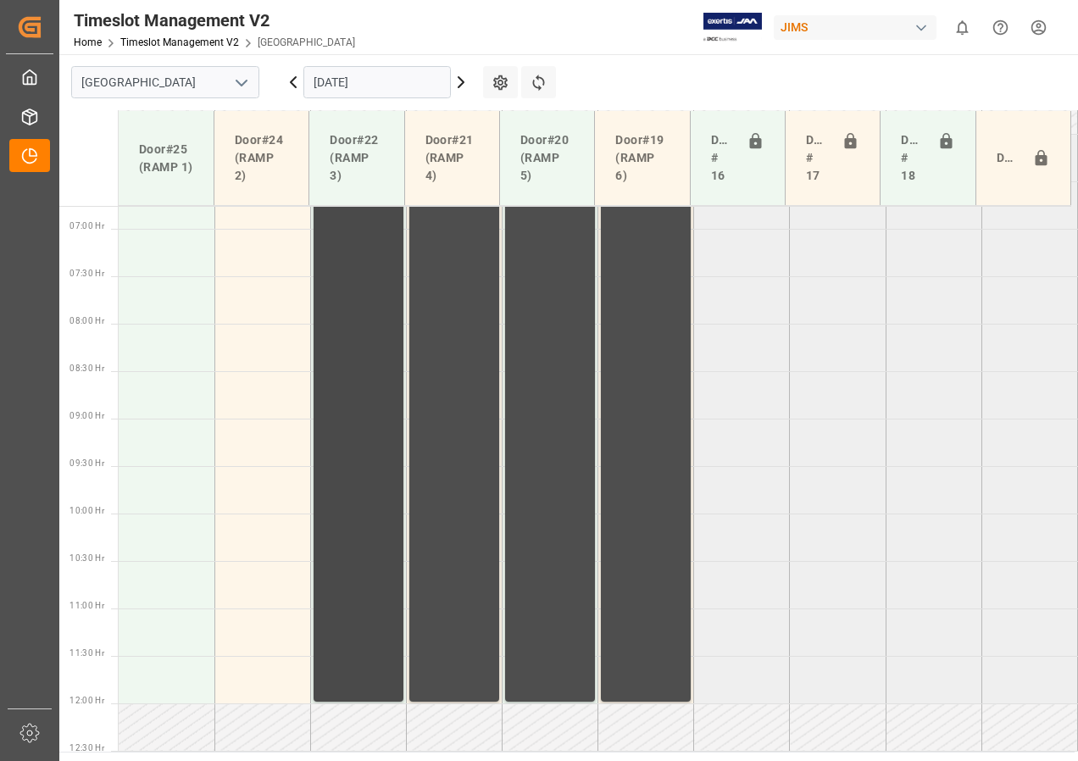
scroll to position [476, 0]
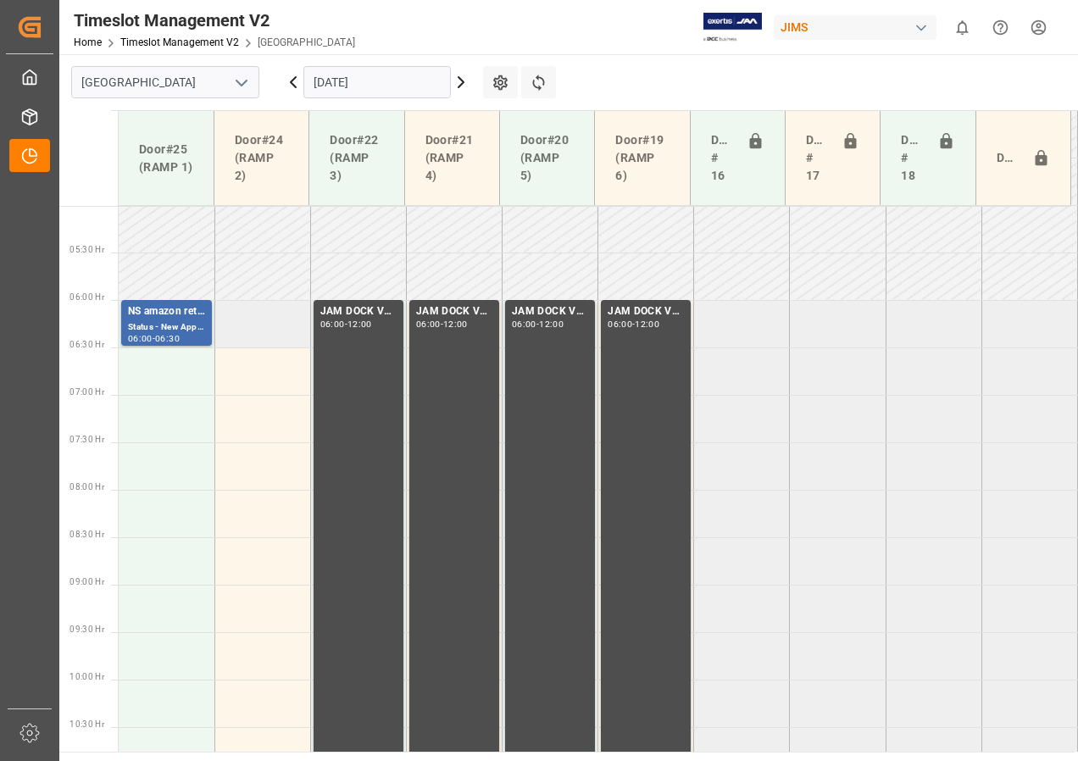
click at [276, 337] on td at bounding box center [262, 323] width 96 height 47
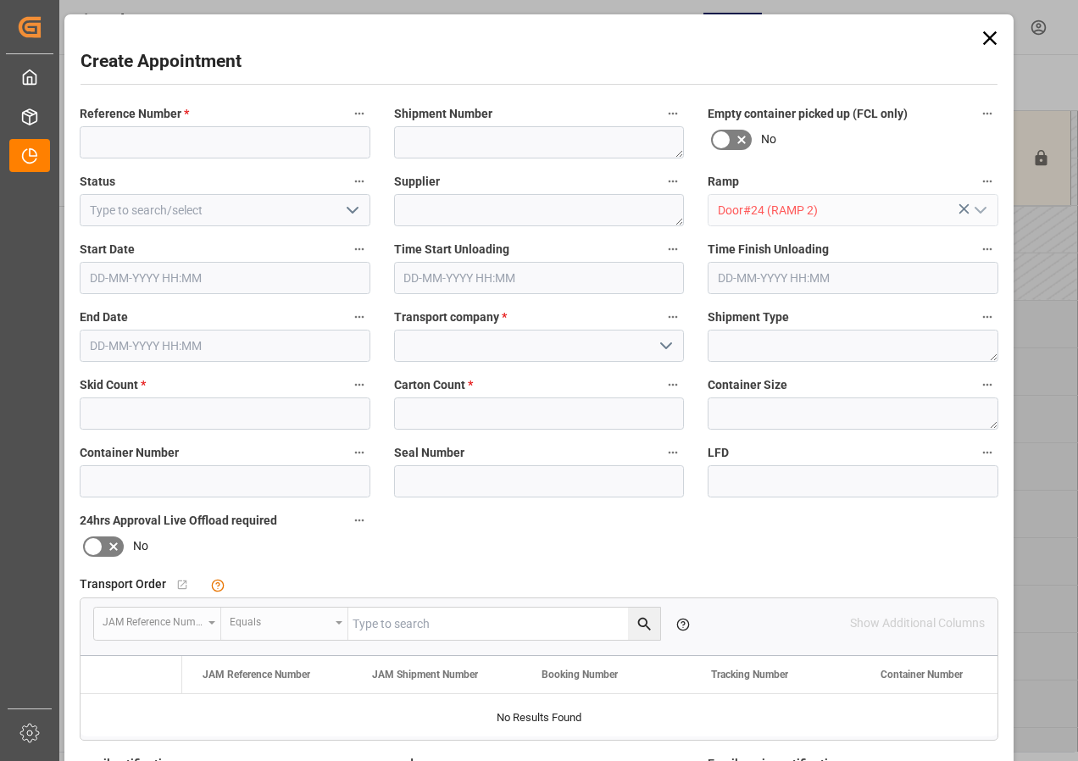
type input "[DATE] 06:00"
type input "[DATE] 06:30"
click at [990, 35] on icon at bounding box center [990, 38] width 14 height 14
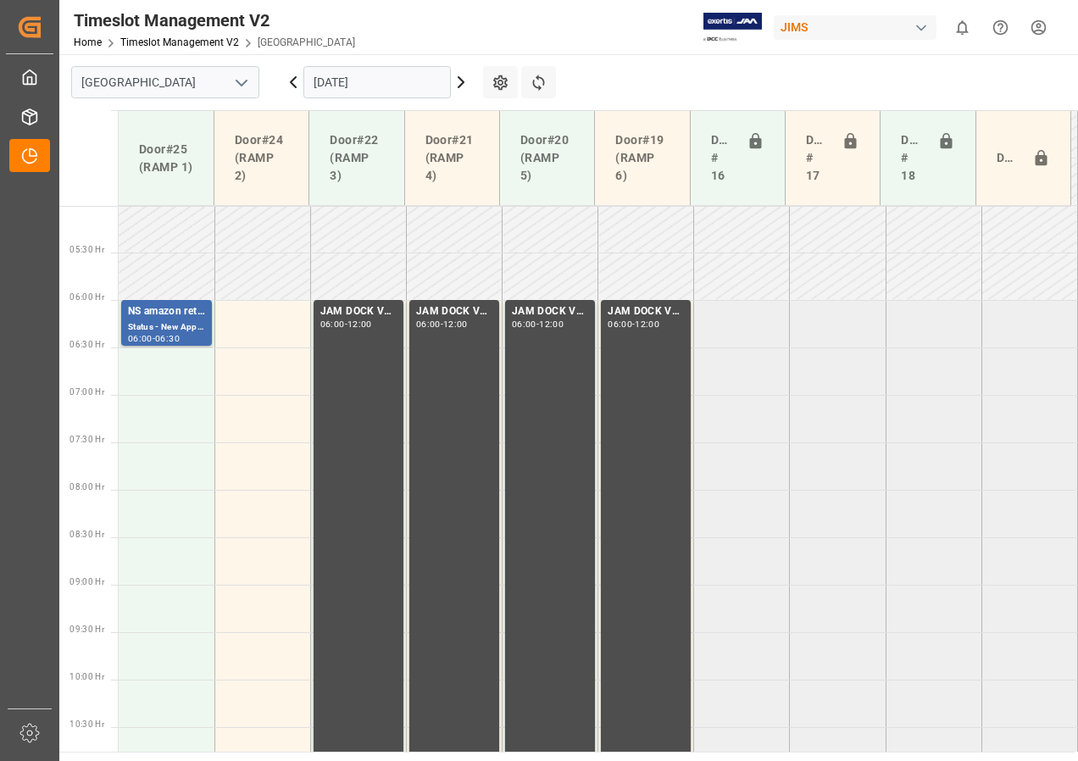
click at [370, 84] on input "[DATE]" at bounding box center [377, 82] width 148 height 32
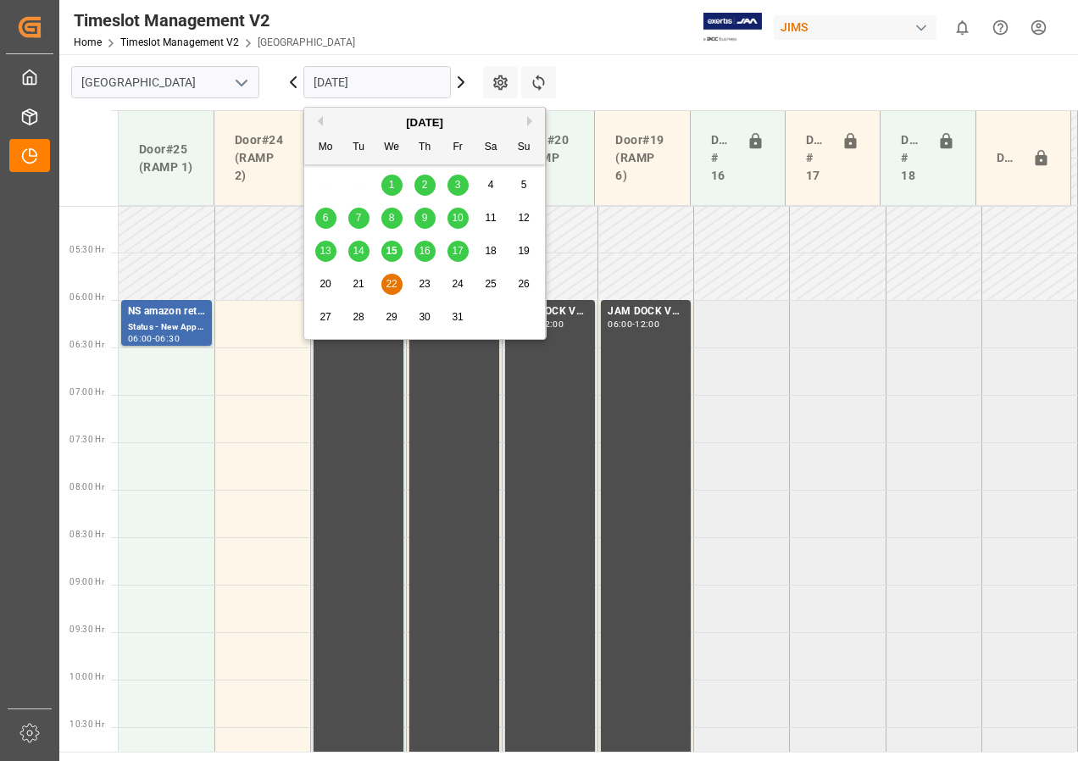
click at [358, 285] on span "21" at bounding box center [358, 284] width 11 height 12
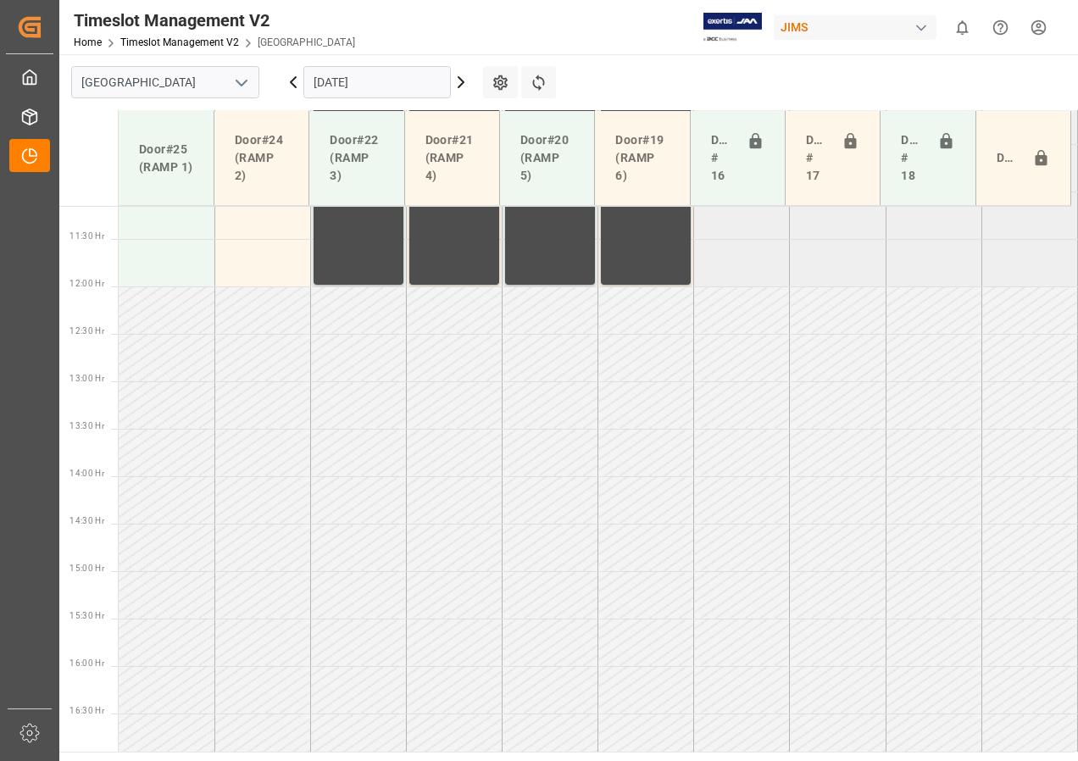
scroll to position [1069, 0]
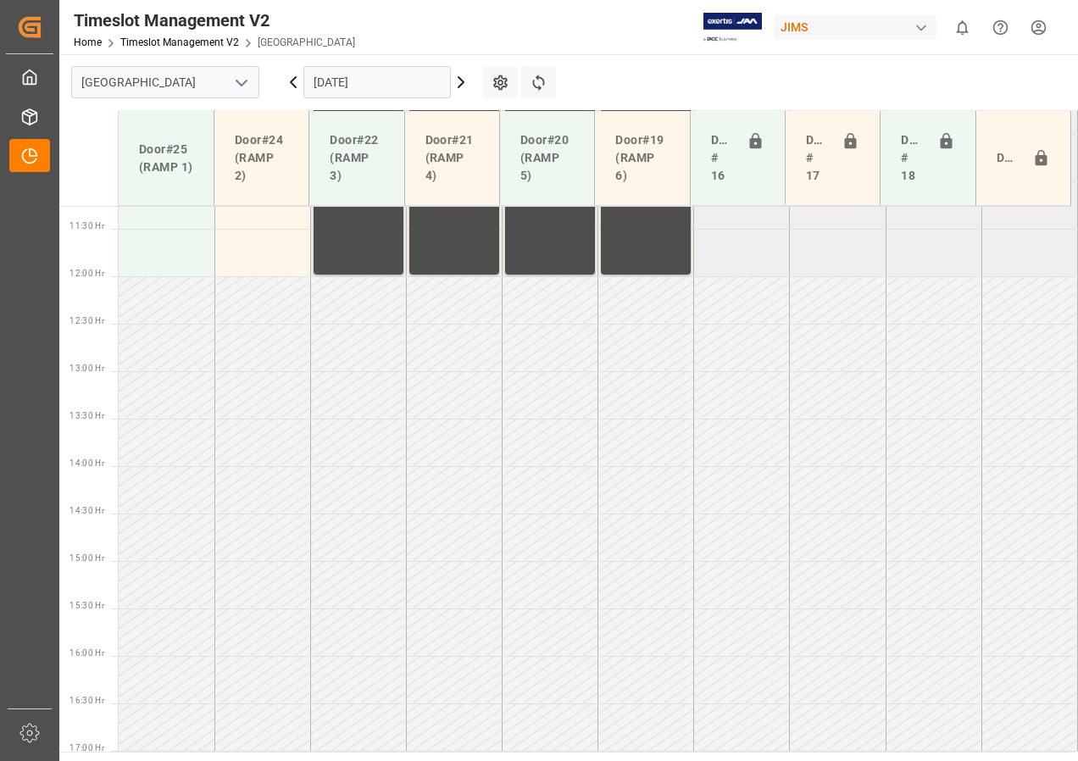
click at [343, 87] on input "[DATE]" at bounding box center [377, 82] width 148 height 32
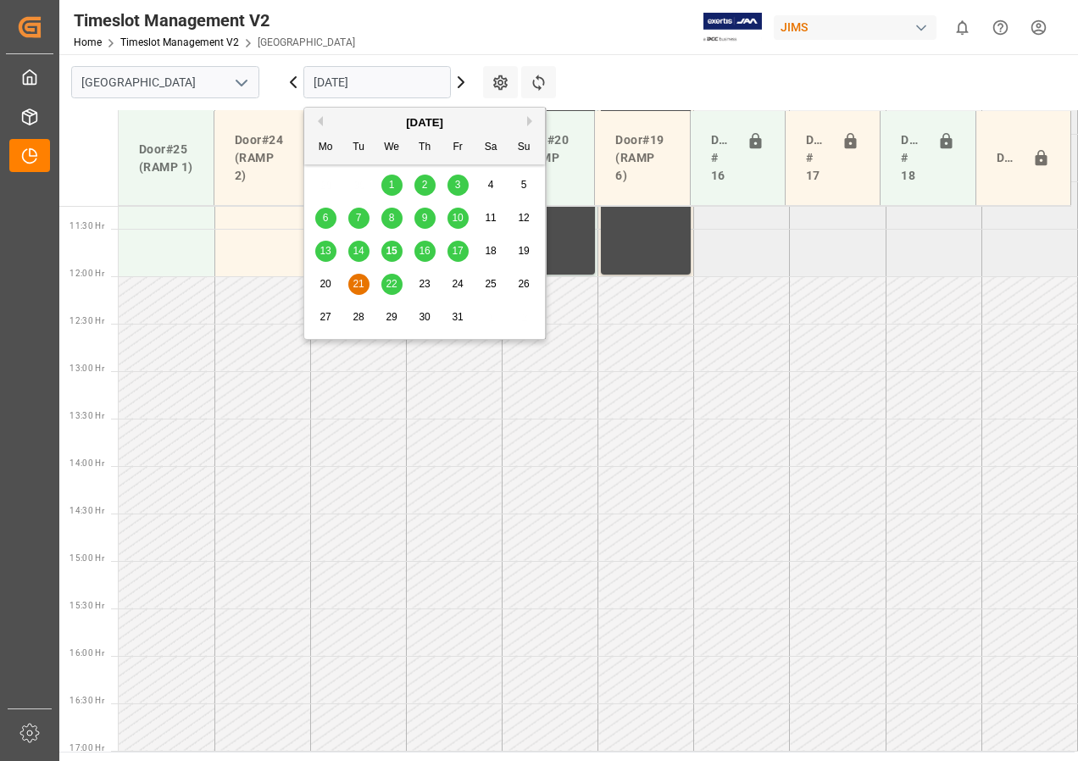
click at [326, 281] on span "20" at bounding box center [325, 284] width 11 height 12
click at [372, 83] on input "[DATE]" at bounding box center [377, 82] width 148 height 32
click at [394, 250] on span "15" at bounding box center [391, 251] width 11 height 12
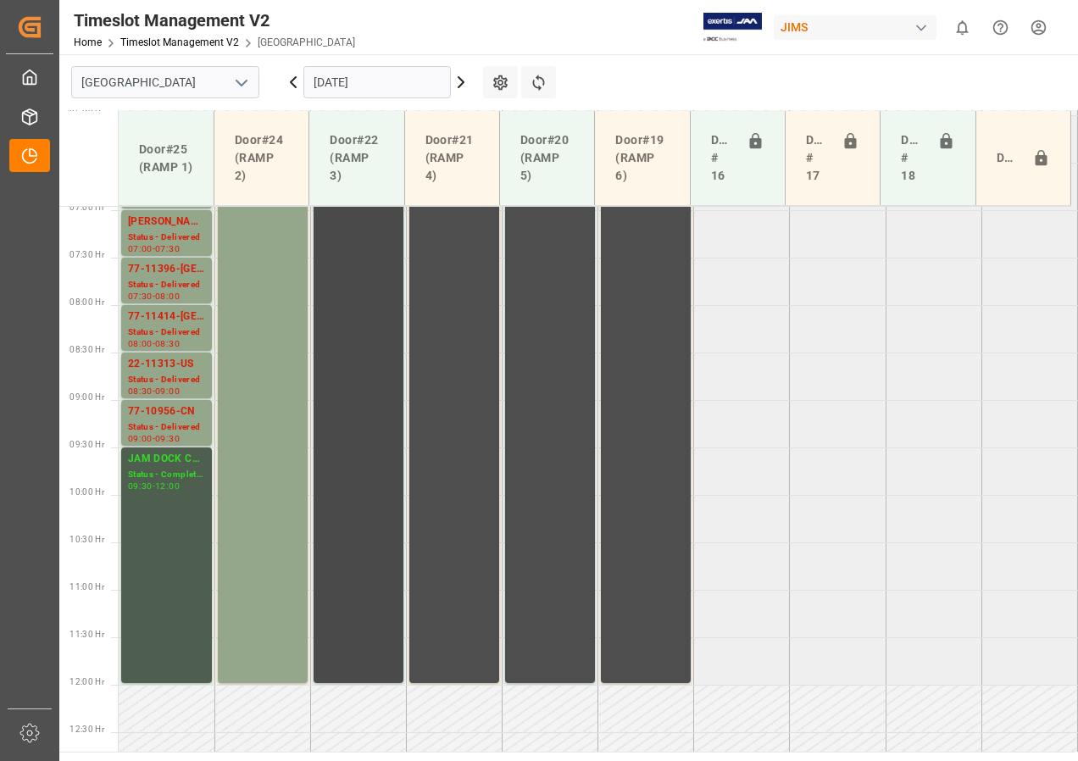
scroll to position [642, 0]
